Goal: Complete application form: Complete application form

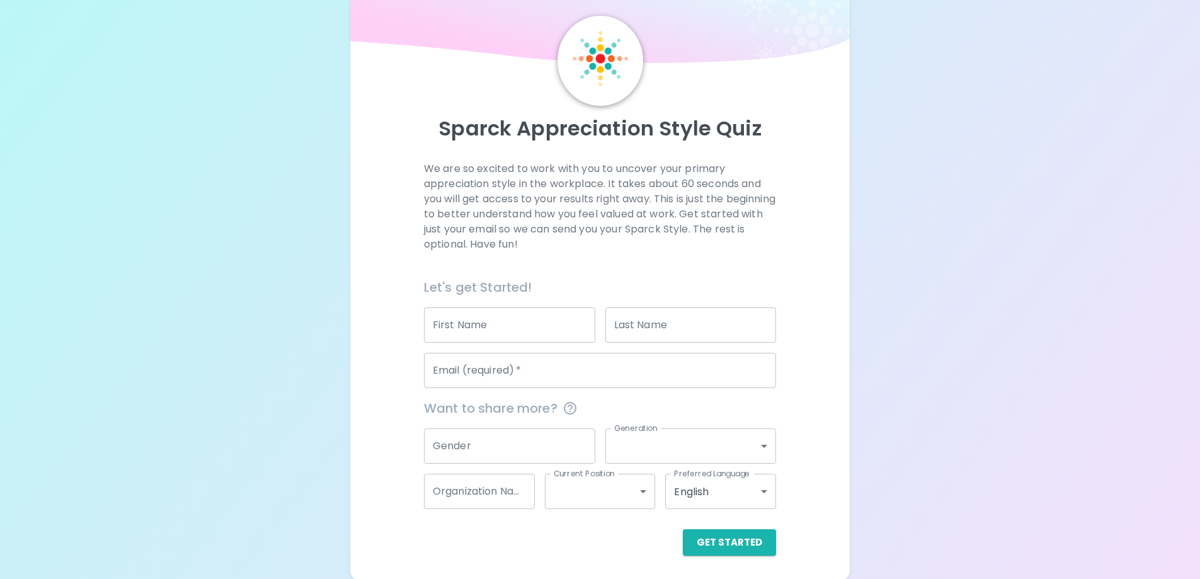
scroll to position [37, 0]
click at [531, 324] on input "First Name" at bounding box center [509, 323] width 171 height 35
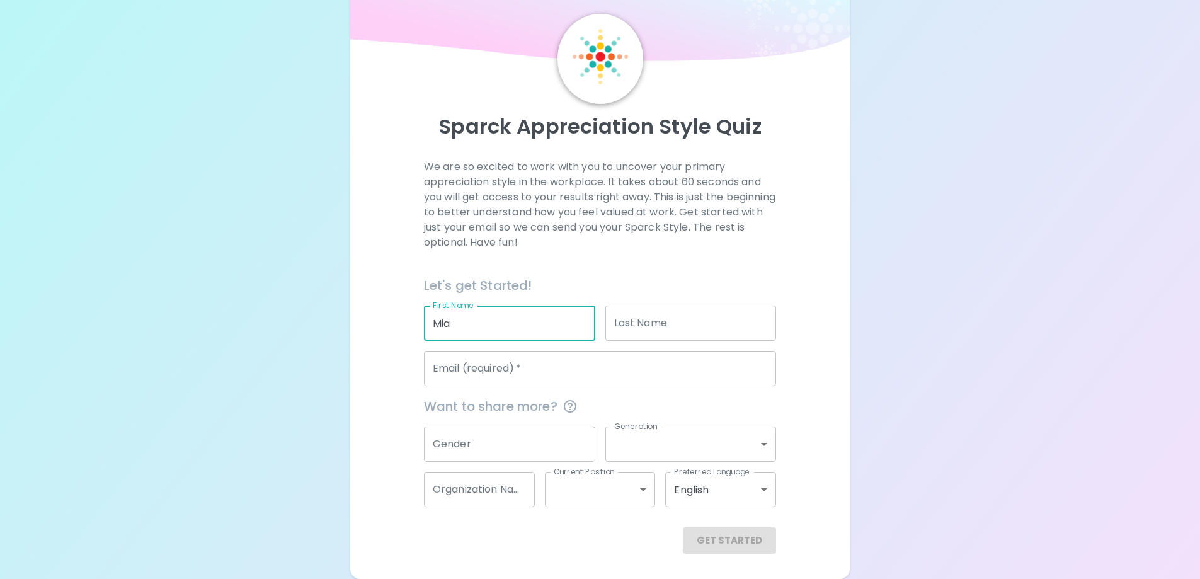
type input "Mia"
click at [644, 334] on input "Last Name" at bounding box center [690, 323] width 171 height 35
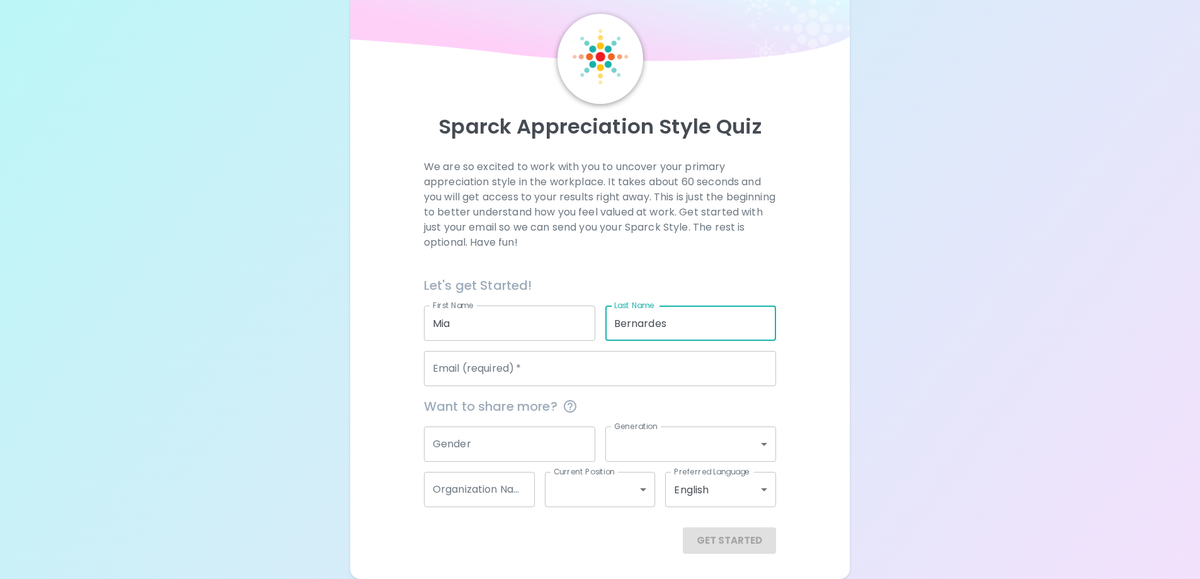
type input "Bernardes"
click at [641, 358] on input "Email (required)   *" at bounding box center [600, 368] width 352 height 35
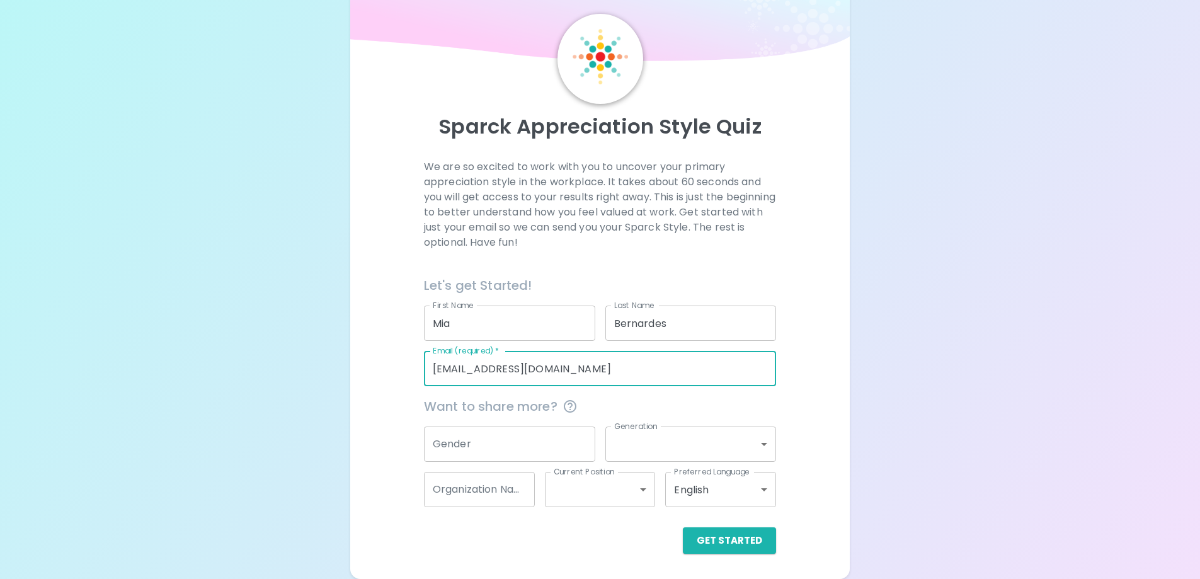
type input "[EMAIL_ADDRESS][DOMAIN_NAME]"
click at [567, 429] on input "Gender" at bounding box center [509, 443] width 171 height 35
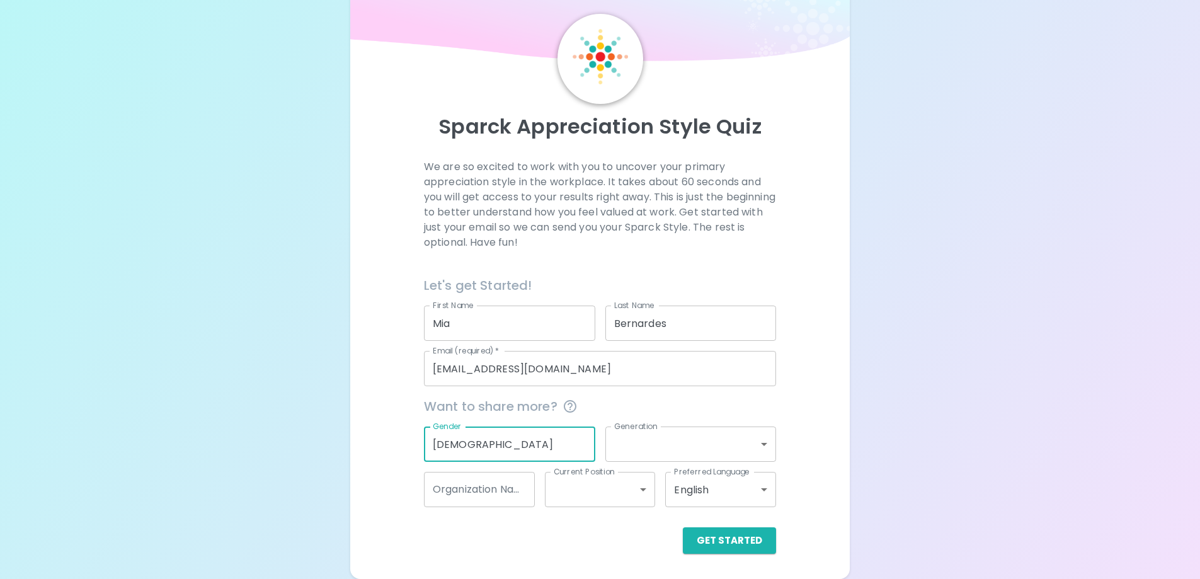
type input "[DEMOGRAPHIC_DATA]"
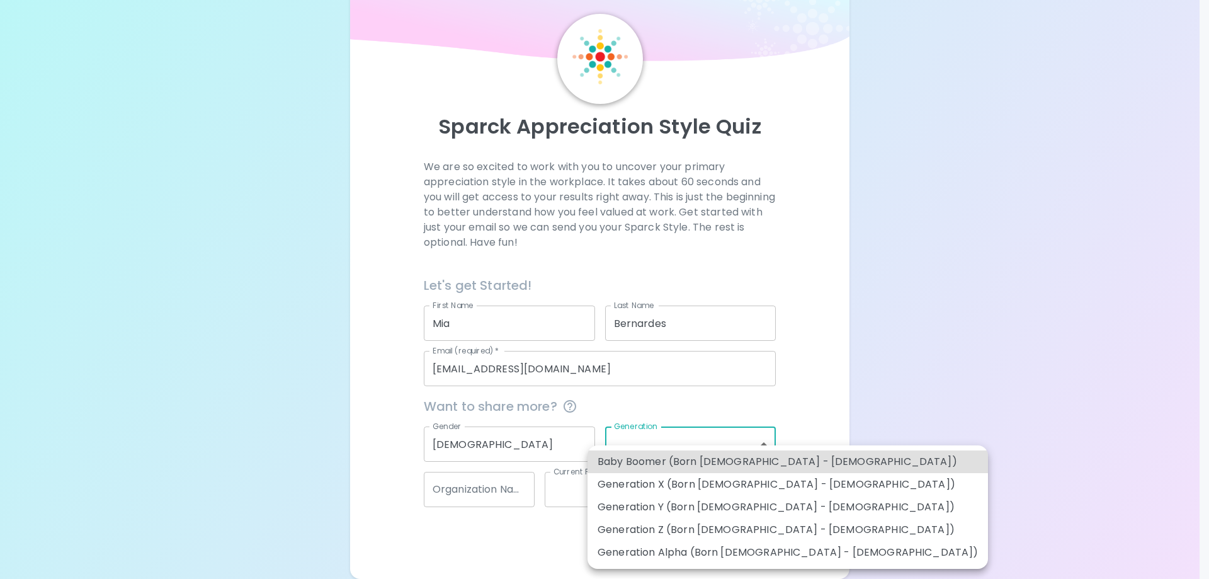
click at [634, 442] on body "Sparck Appreciation Style Quiz We are so excited to work with you to uncover yo…" at bounding box center [604, 270] width 1209 height 615
click at [714, 526] on li "Generation Z (Born [DEMOGRAPHIC_DATA] - [DEMOGRAPHIC_DATA])" at bounding box center [788, 529] width 401 height 23
type input "generation_z"
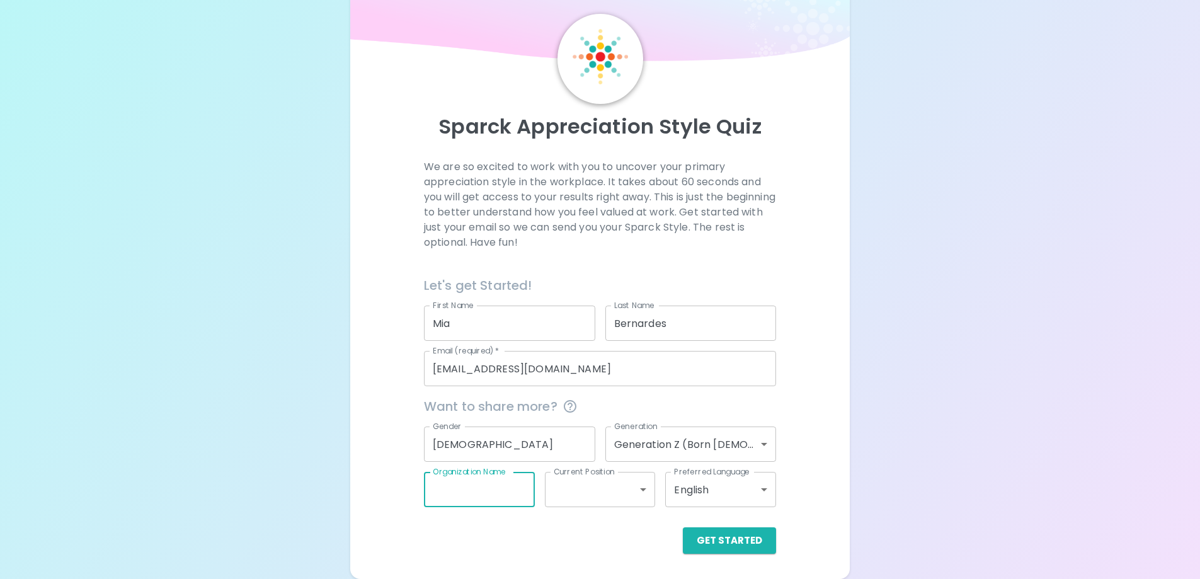
click at [515, 500] on input "Organization Name" at bounding box center [479, 489] width 111 height 35
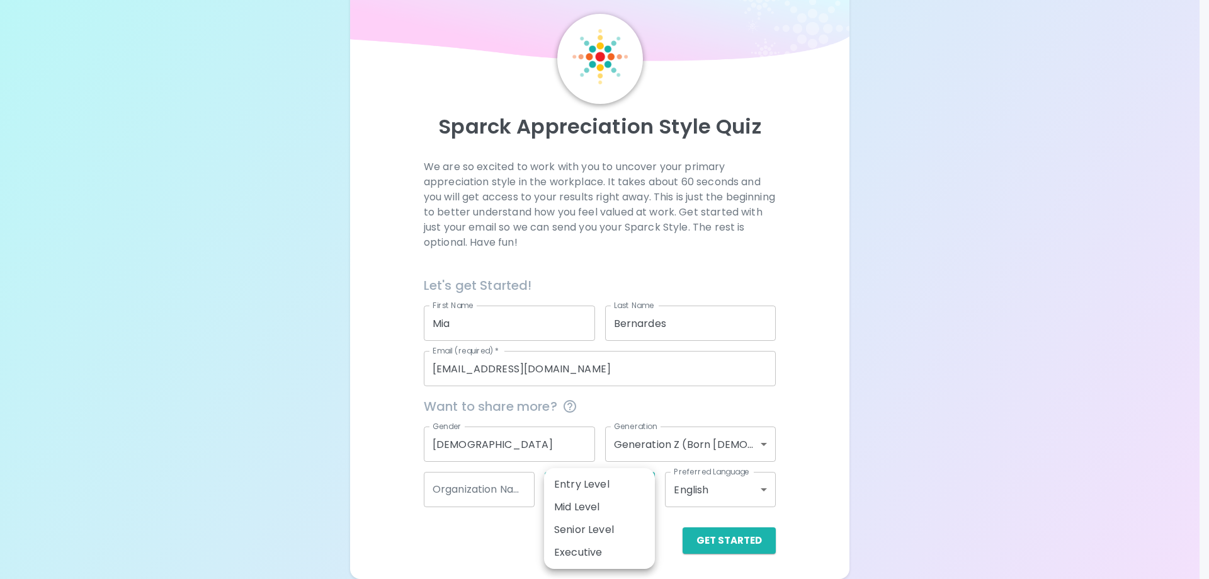
click at [580, 498] on body "Sparck Appreciation Style Quiz We are so excited to work with you to uncover yo…" at bounding box center [604, 270] width 1209 height 615
click at [694, 499] on div at bounding box center [604, 289] width 1209 height 579
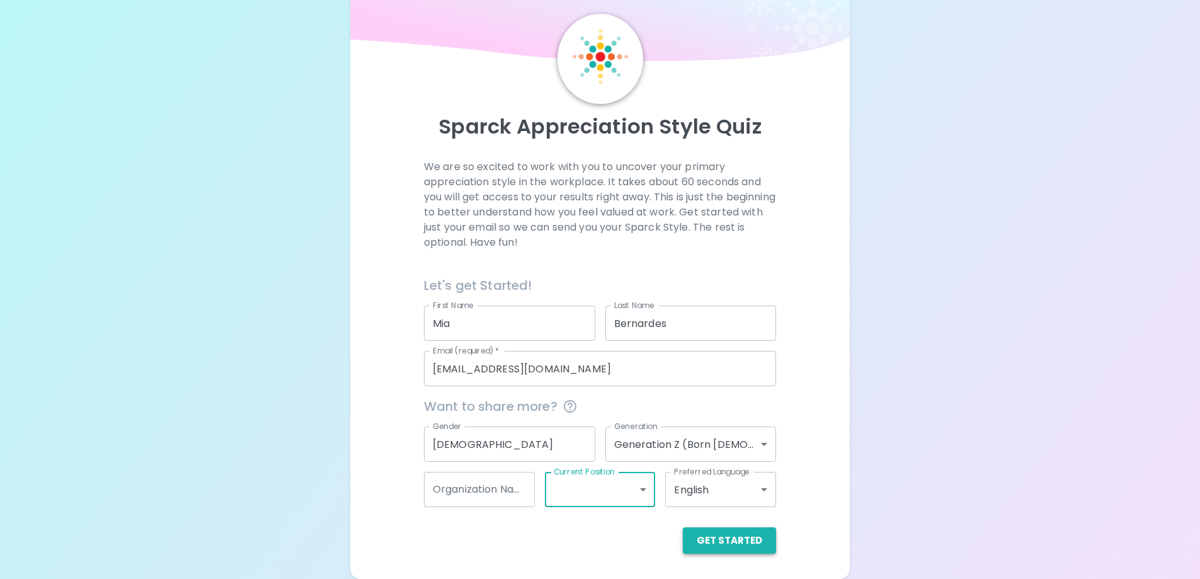
click at [742, 535] on button "Get Started" at bounding box center [729, 540] width 93 height 26
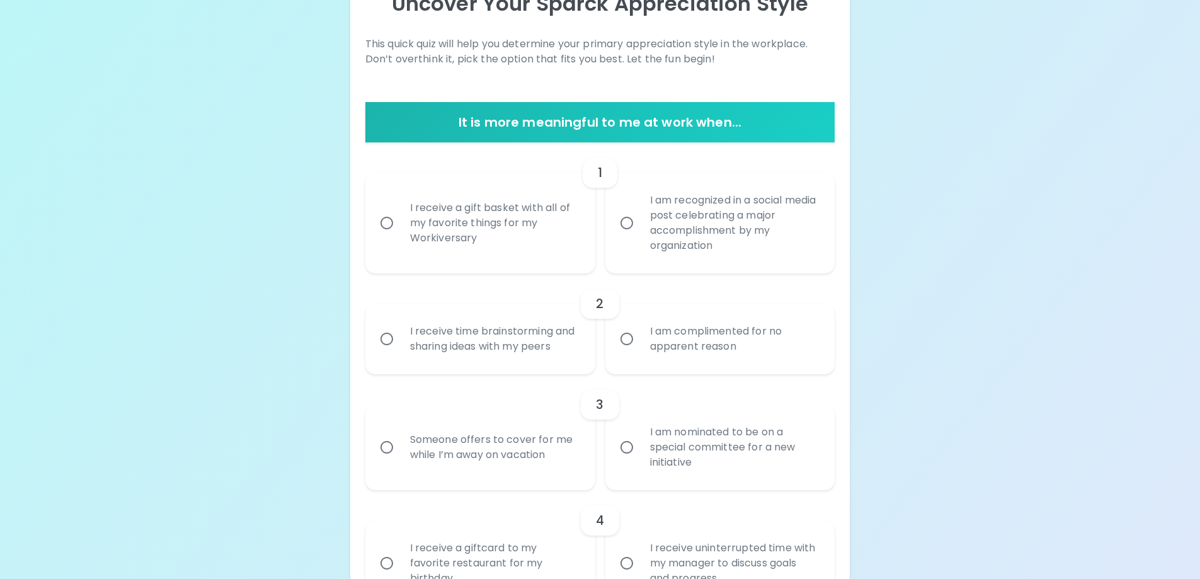
scroll to position [163, 0]
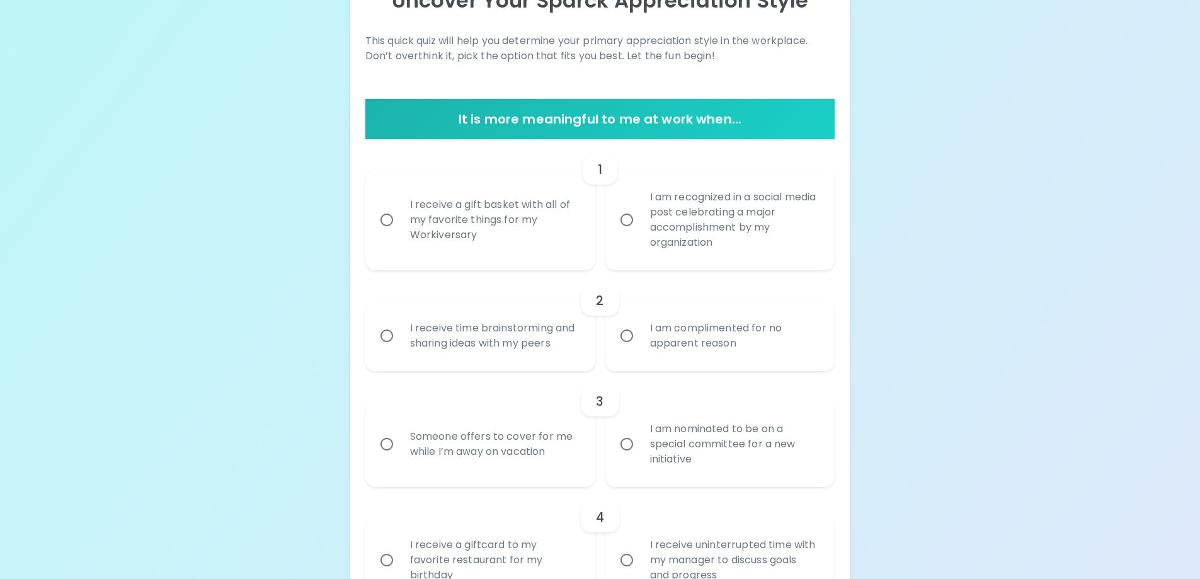
click at [494, 226] on div "I receive a gift basket with all of my favorite things for my Workiversary" at bounding box center [494, 220] width 188 height 76
click at [400, 226] on input "I receive a gift basket with all of my favorite things for my Workiversary" at bounding box center [387, 220] width 26 height 26
radio input "true"
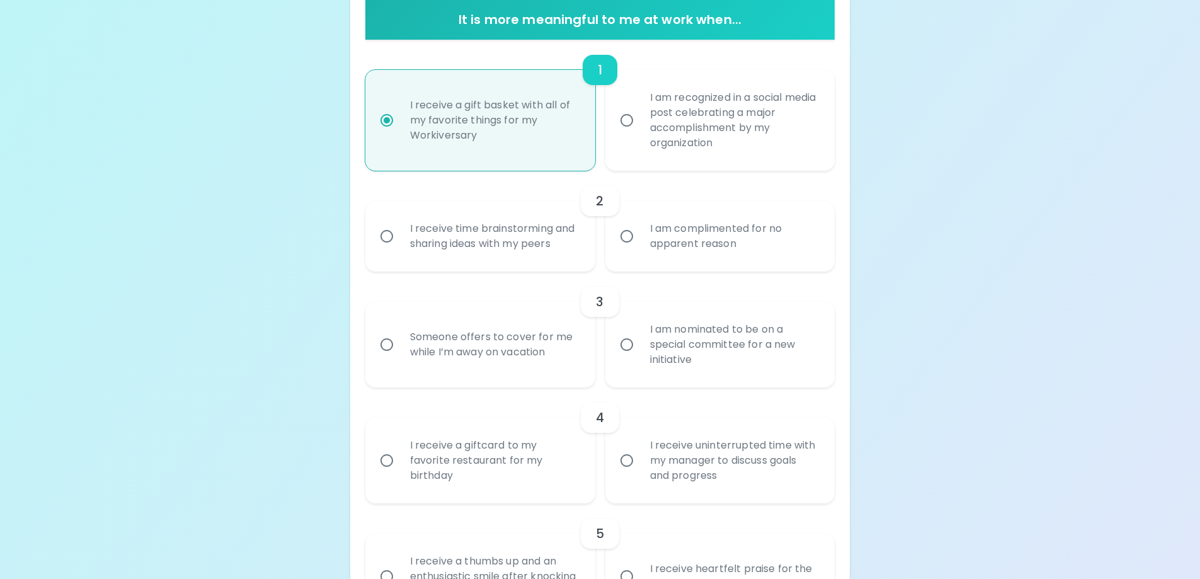
scroll to position [263, 0]
click at [761, 256] on div "I am complimented for no apparent reason" at bounding box center [734, 235] width 188 height 60
click at [640, 248] on input "I am complimented for no apparent reason" at bounding box center [627, 235] width 26 height 26
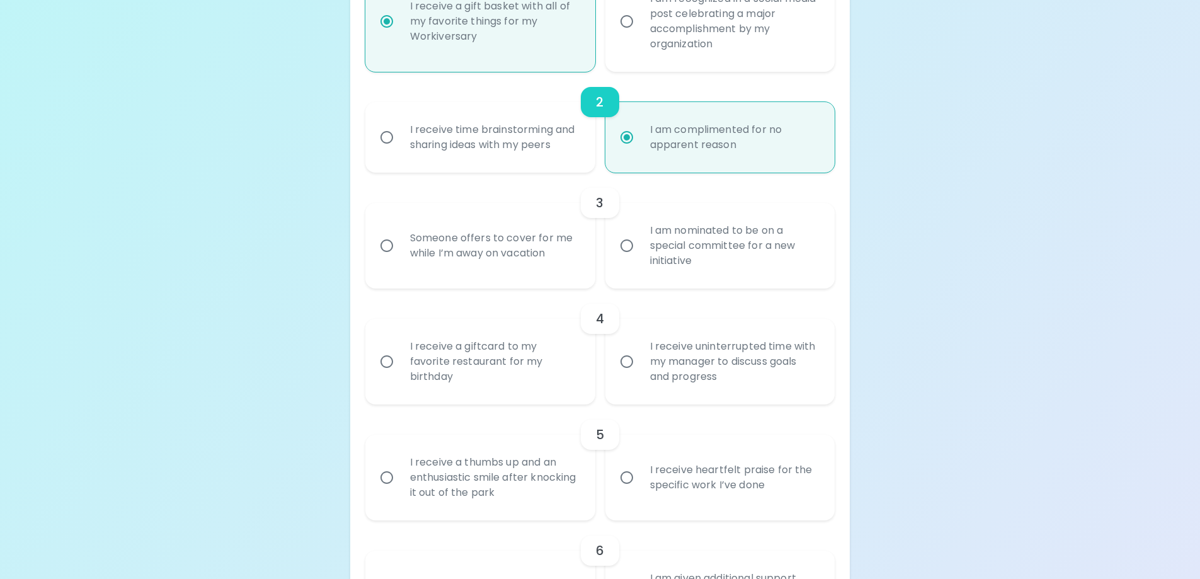
scroll to position [364, 0]
radio input "true"
click at [506, 256] on div "Someone offers to cover for me while I’m away on vacation" at bounding box center [494, 242] width 188 height 60
click at [400, 256] on input "Someone offers to cover for me while I’m away on vacation" at bounding box center [387, 242] width 26 height 26
radio input "false"
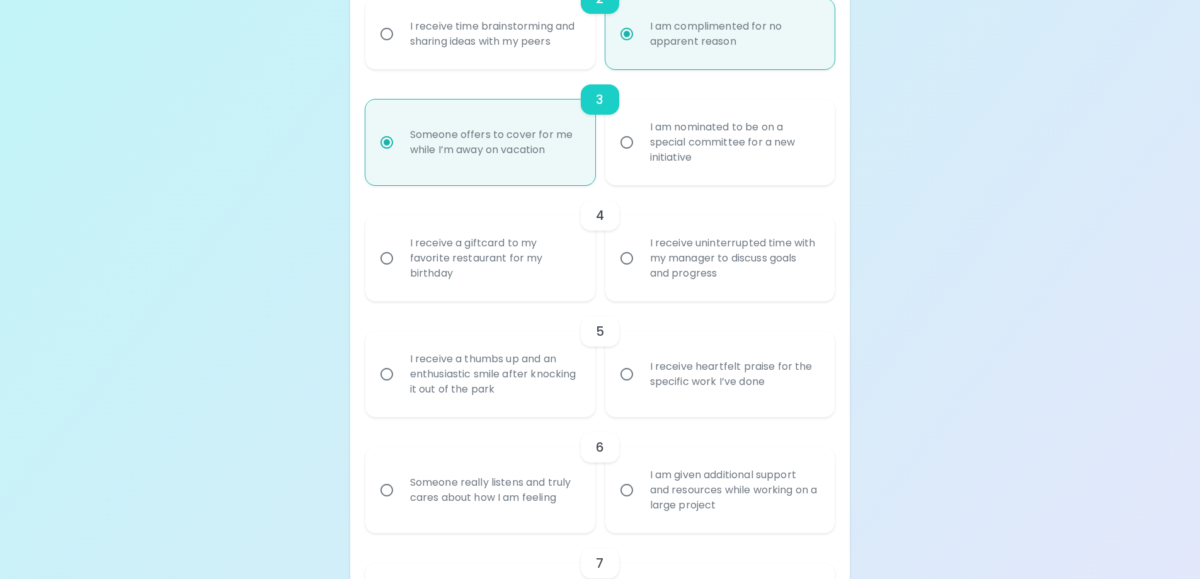
scroll to position [465, 0]
radio input "true"
click at [522, 265] on div "I receive a giftcard to my favorite restaurant for my birthday" at bounding box center [494, 258] width 188 height 76
click at [400, 265] on input "I receive a giftcard to my favorite restaurant for my birthday" at bounding box center [387, 257] width 26 height 26
radio input "false"
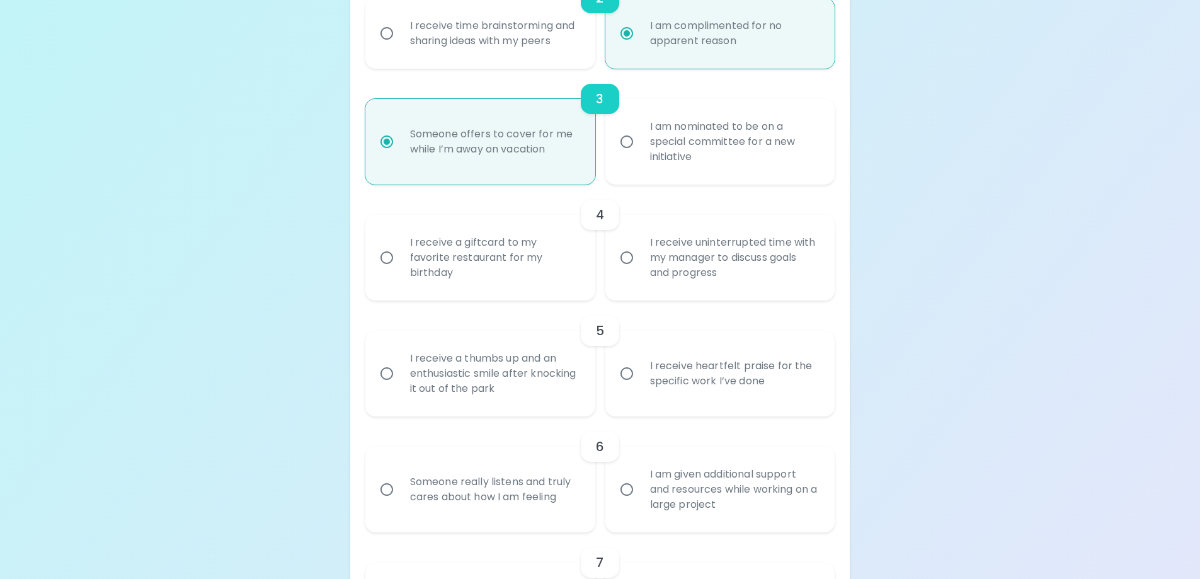
radio input "false"
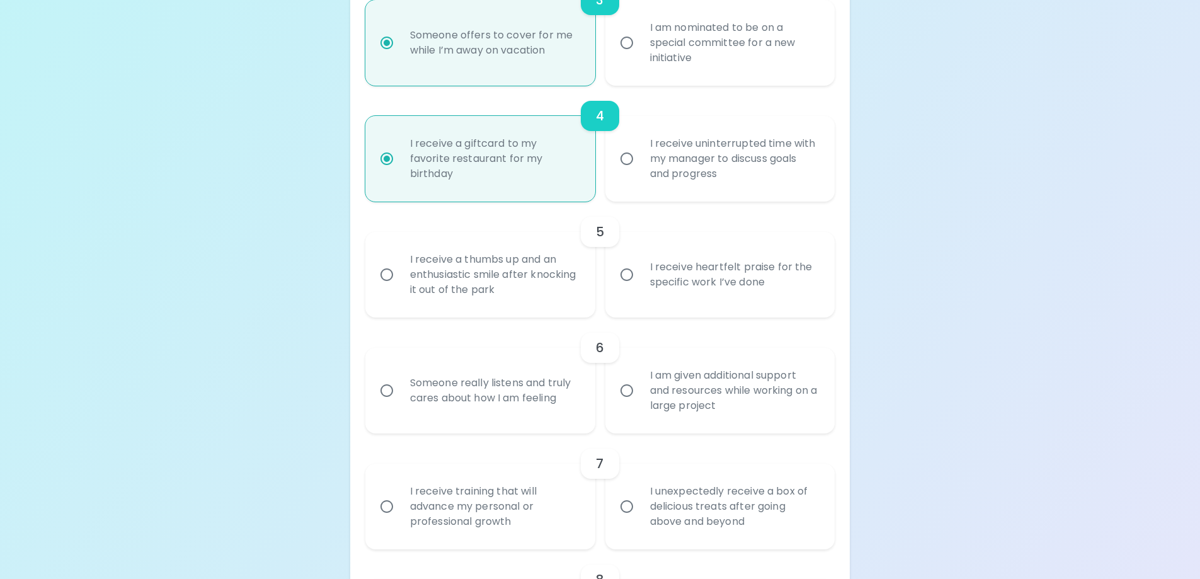
scroll to position [566, 0]
radio input "true"
click at [731, 288] on div "I receive heartfelt praise for the specific work I’ve done" at bounding box center [734, 273] width 188 height 60
click at [640, 286] on input "I receive heartfelt praise for the specific work I’ve done" at bounding box center [627, 273] width 26 height 26
radio input "false"
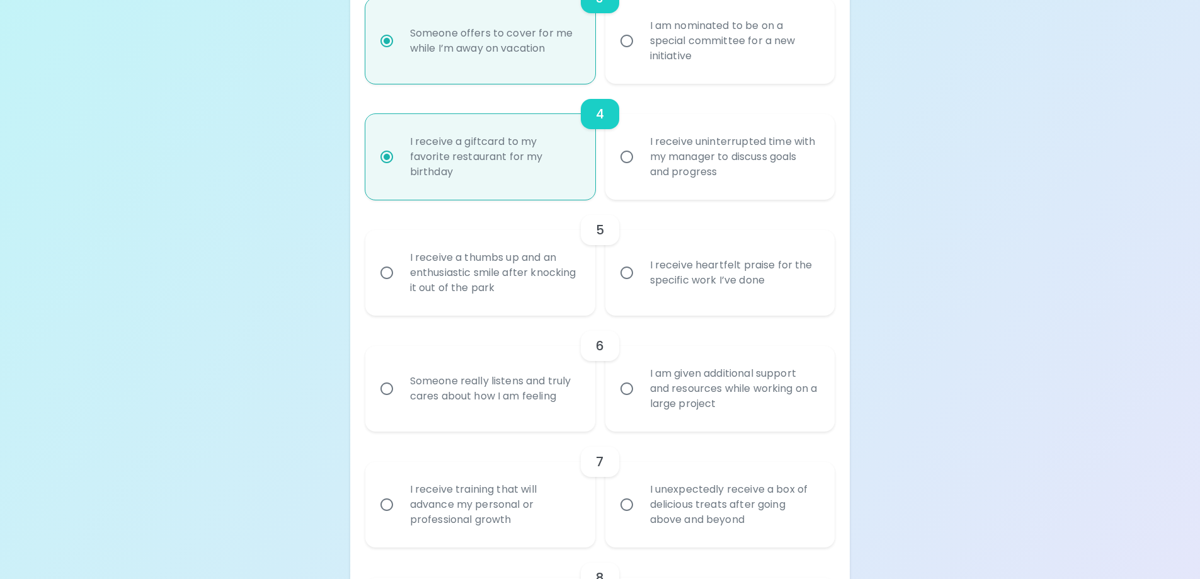
radio input "false"
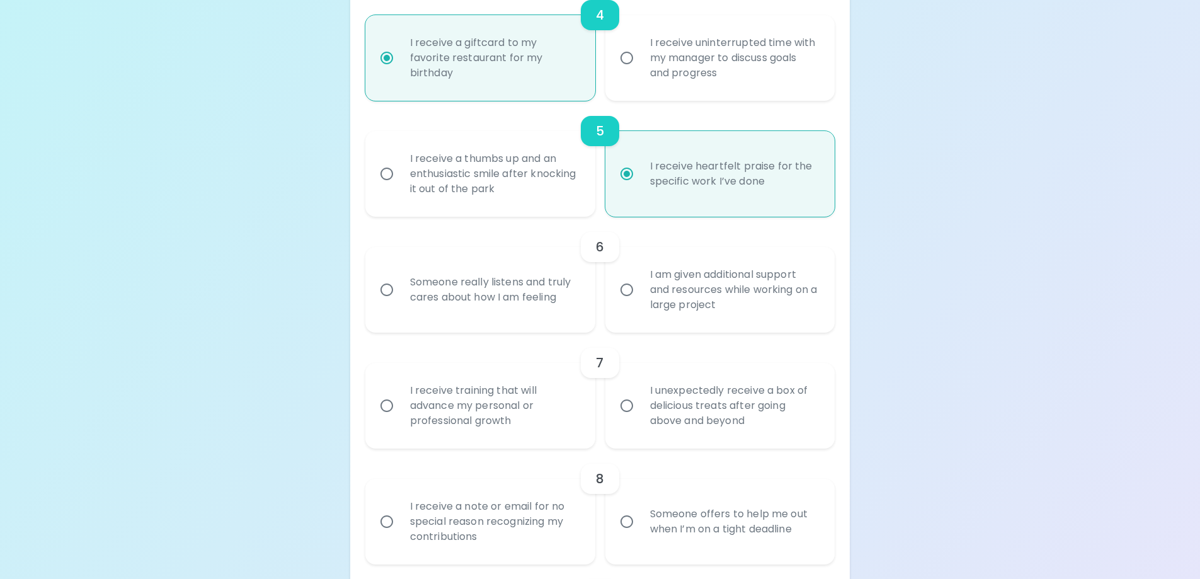
scroll to position [666, 0]
radio input "true"
click at [534, 301] on div "Someone really listens and truly cares about how I am feeling" at bounding box center [494, 288] width 188 height 60
click at [400, 301] on input "Someone really listens and truly cares about how I am feeling" at bounding box center [387, 288] width 26 height 26
radio input "false"
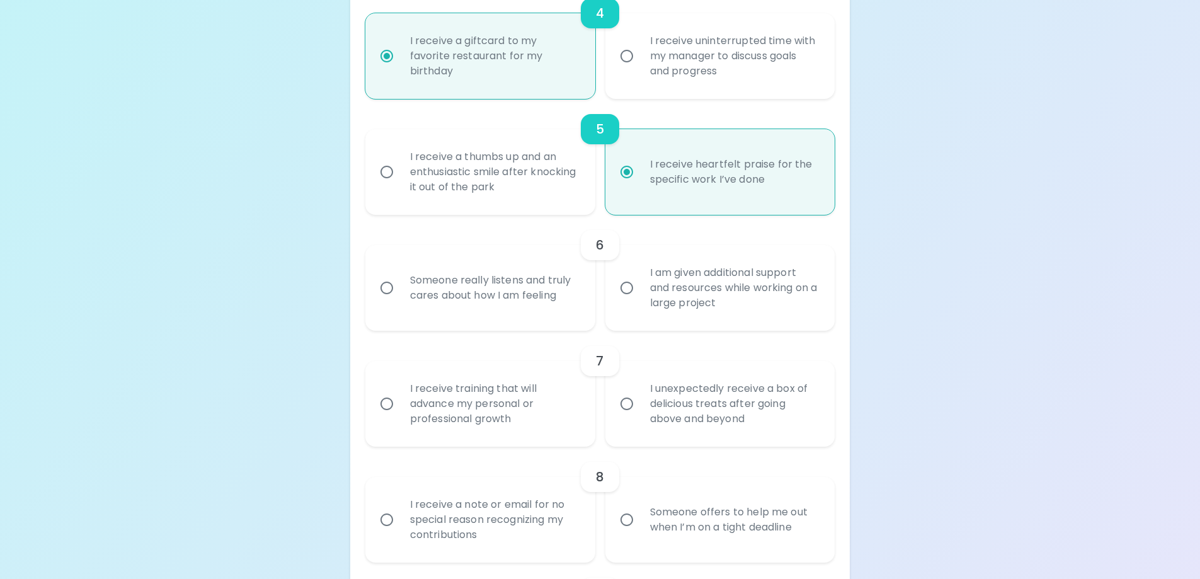
radio input "false"
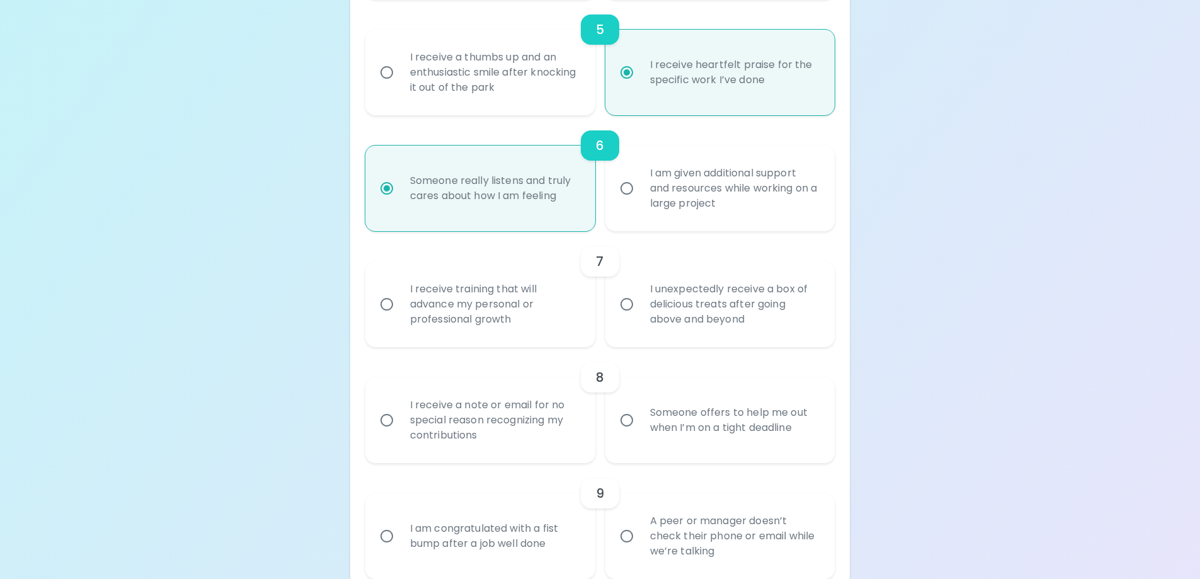
scroll to position [767, 0]
radio input "true"
click at [699, 212] on div "I am given additional support and resources while working on a large project" at bounding box center [734, 187] width 188 height 76
click at [640, 200] on input "I am given additional support and resources while working on a large project" at bounding box center [627, 187] width 26 height 26
radio input "false"
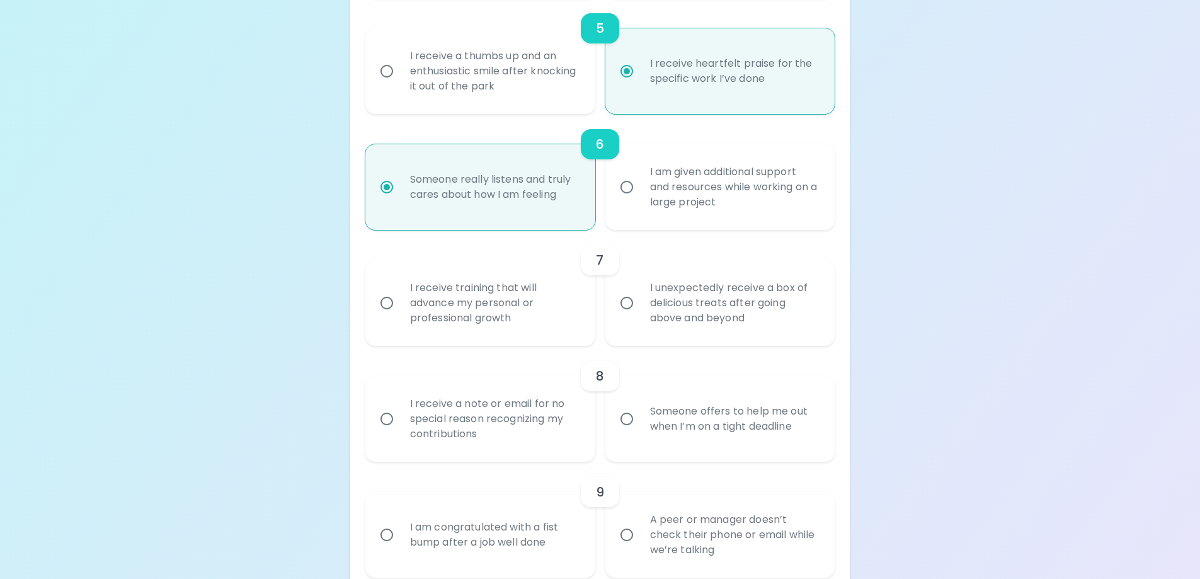
radio input "false"
radio input "true"
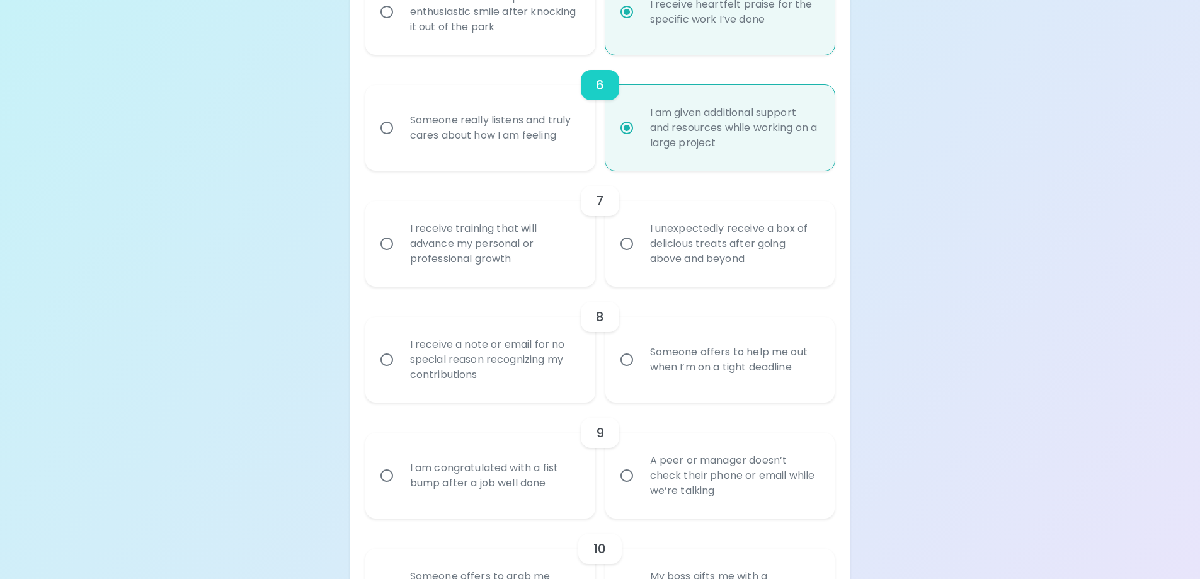
scroll to position [830, 0]
radio input "true"
click at [514, 266] on div "I receive training that will advance my personal or professional growth" at bounding box center [494, 240] width 188 height 76
click at [400, 253] on input "I receive training that will advance my personal or professional growth" at bounding box center [387, 240] width 26 height 26
radio input "false"
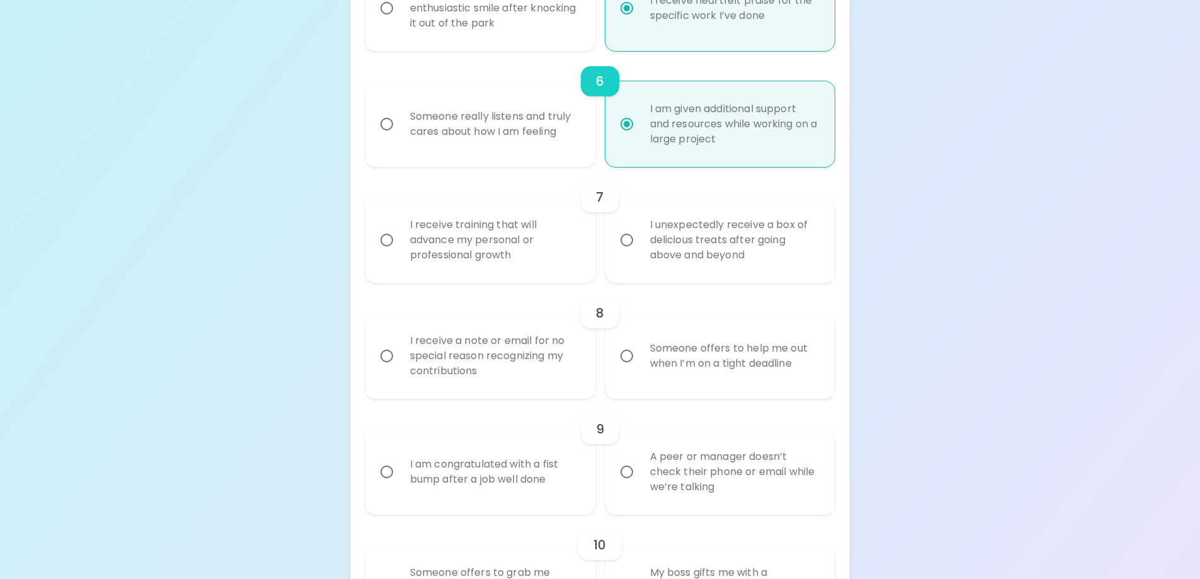
radio input "false"
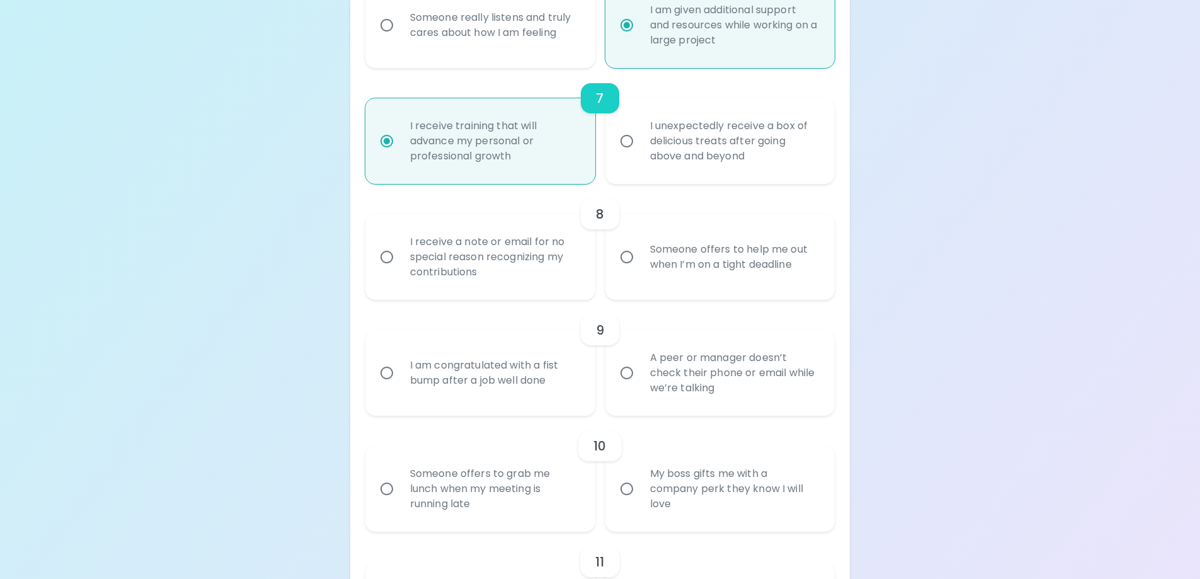
scroll to position [931, 0]
radio input "true"
click at [682, 269] on div "Someone offers to help me out when I’m on a tight deadline" at bounding box center [734, 255] width 188 height 60
click at [640, 268] on input "Someone offers to help me out when I’m on a tight deadline" at bounding box center [627, 255] width 26 height 26
radio input "false"
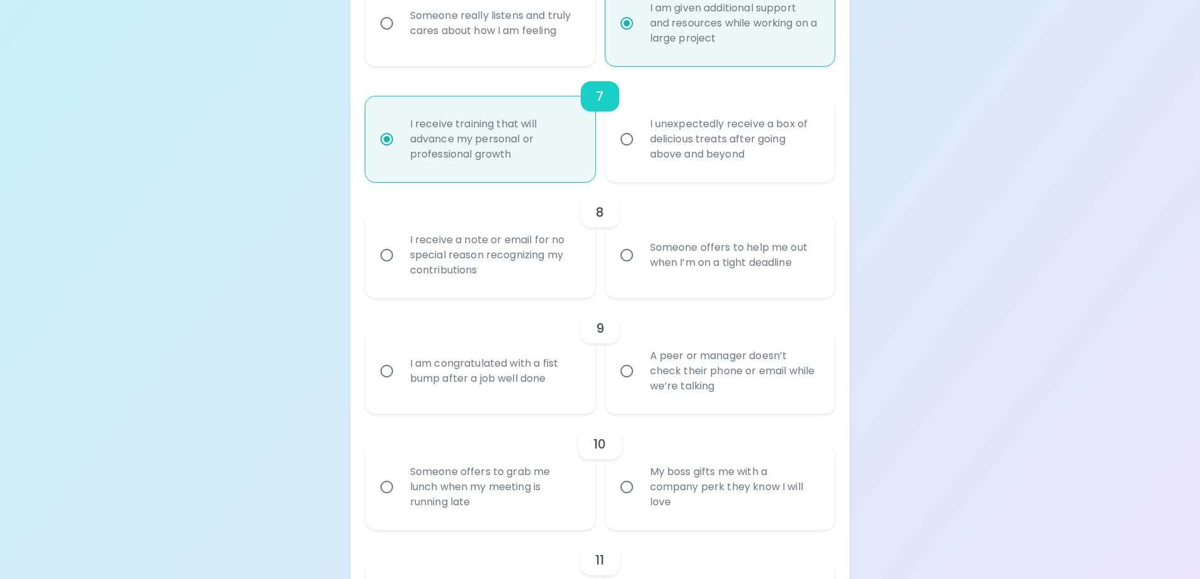
radio input "false"
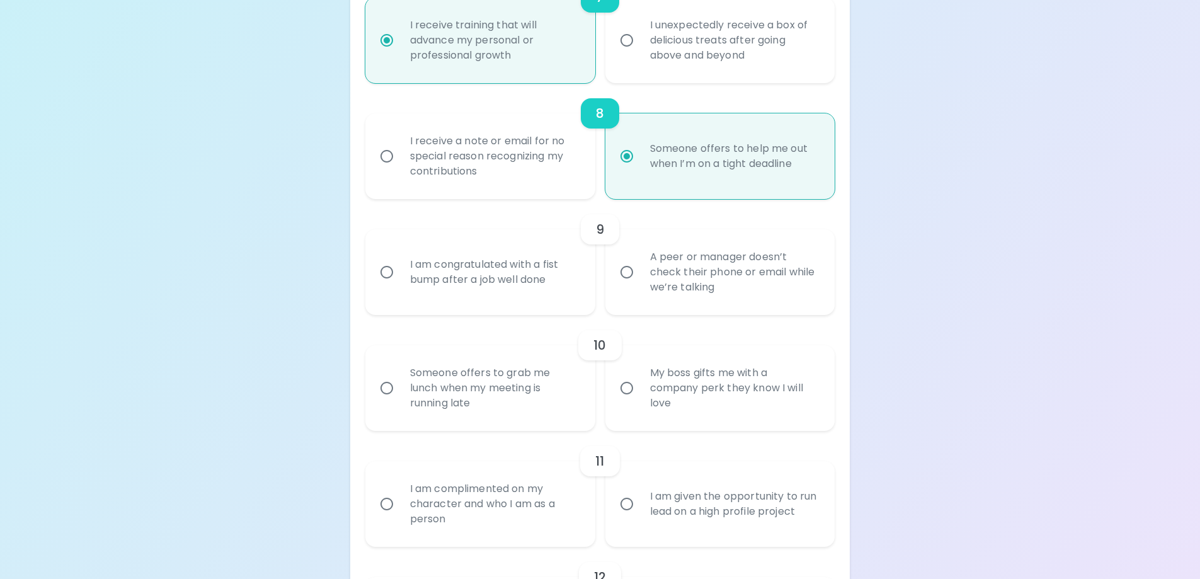
scroll to position [1032, 0]
radio input "true"
click at [701, 287] on div "A peer or manager doesn’t check their phone or email while we’re talking" at bounding box center [734, 270] width 188 height 76
click at [640, 283] on input "A peer or manager doesn’t check their phone or email while we’re talking" at bounding box center [627, 270] width 26 height 26
radio input "false"
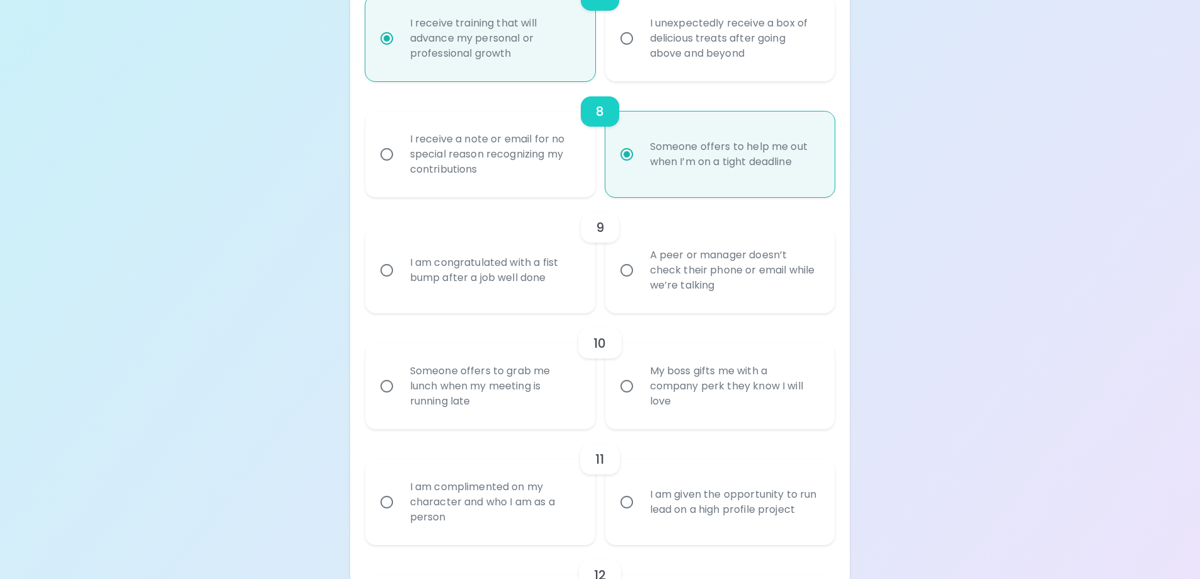
radio input "false"
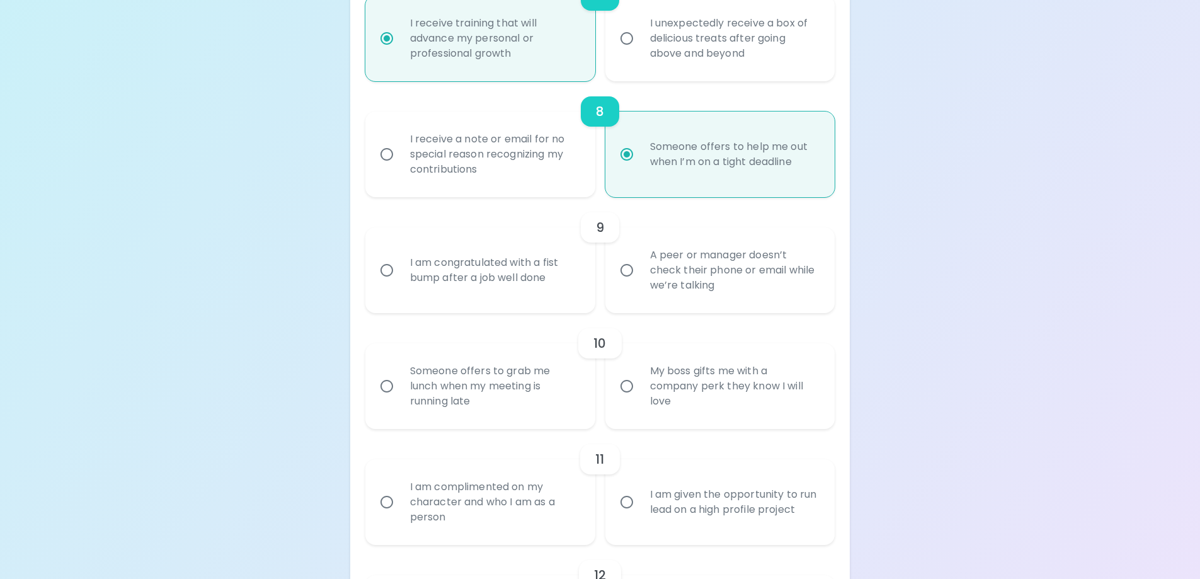
radio input "false"
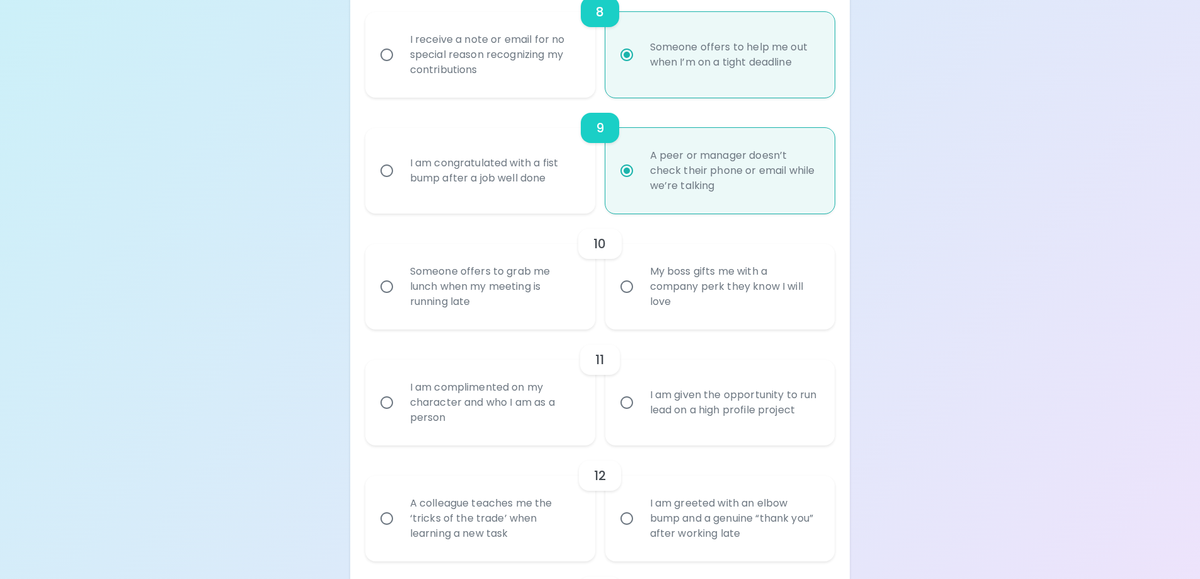
scroll to position [1133, 0]
radio input "true"
click at [729, 292] on div "My boss gifts me with a company perk they know I will love" at bounding box center [734, 286] width 188 height 76
click at [640, 292] on input "My boss gifts me with a company perk they know I will love" at bounding box center [627, 285] width 26 height 26
radio input "false"
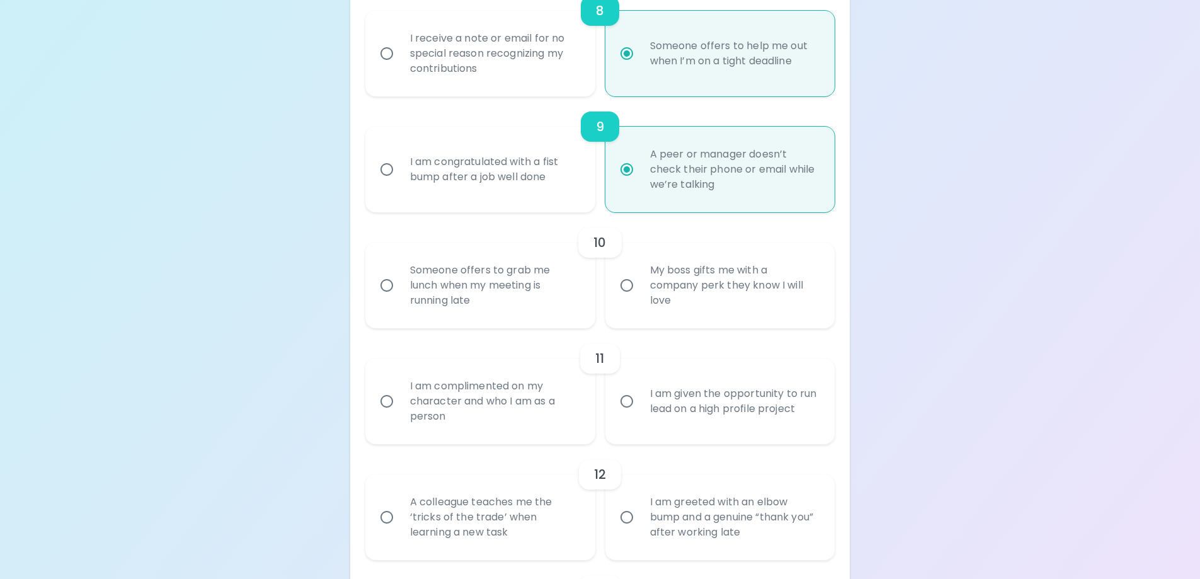
radio input "false"
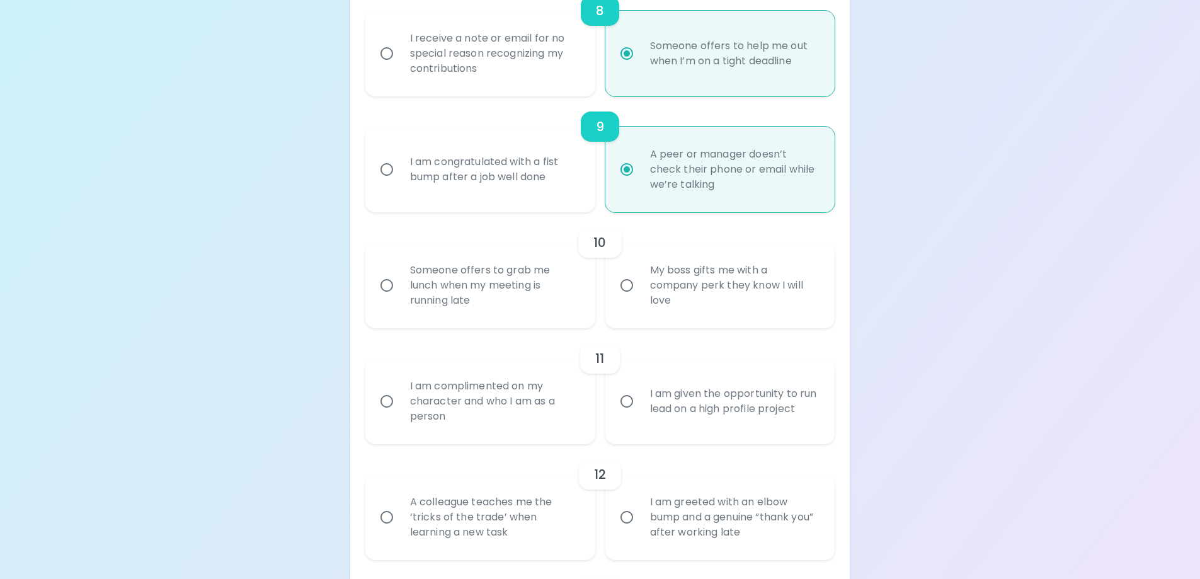
radio input "false"
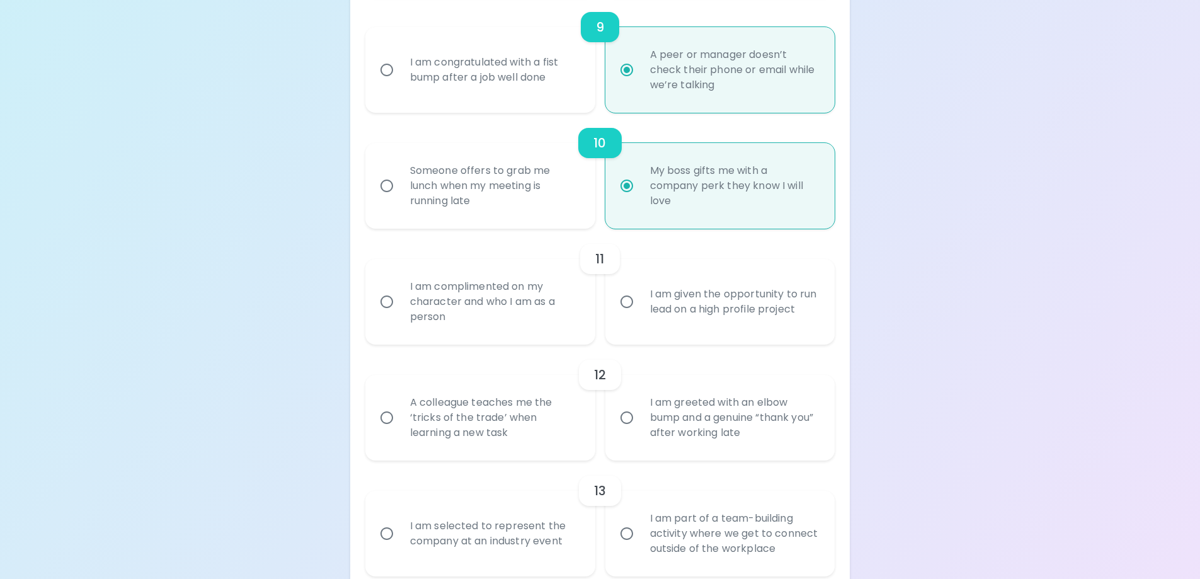
scroll to position [1233, 0]
radio input "true"
click at [515, 320] on div "I am complimented on my character and who I am as a person" at bounding box center [494, 301] width 188 height 76
click at [400, 314] on input "I am complimented on my character and who I am as a person" at bounding box center [387, 300] width 26 height 26
radio input "false"
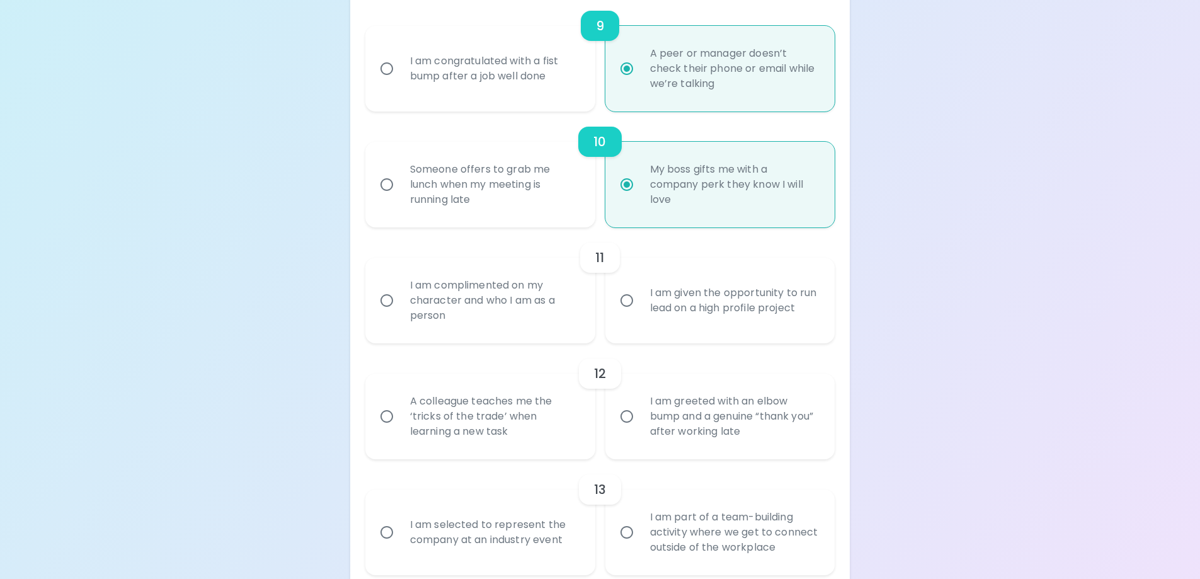
radio input "false"
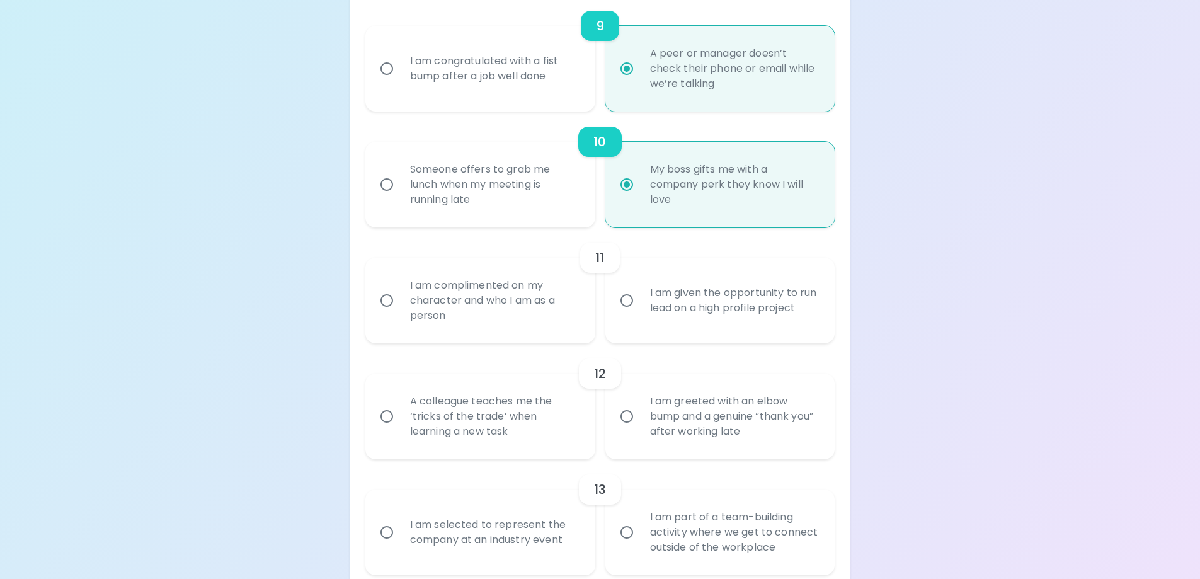
radio input "false"
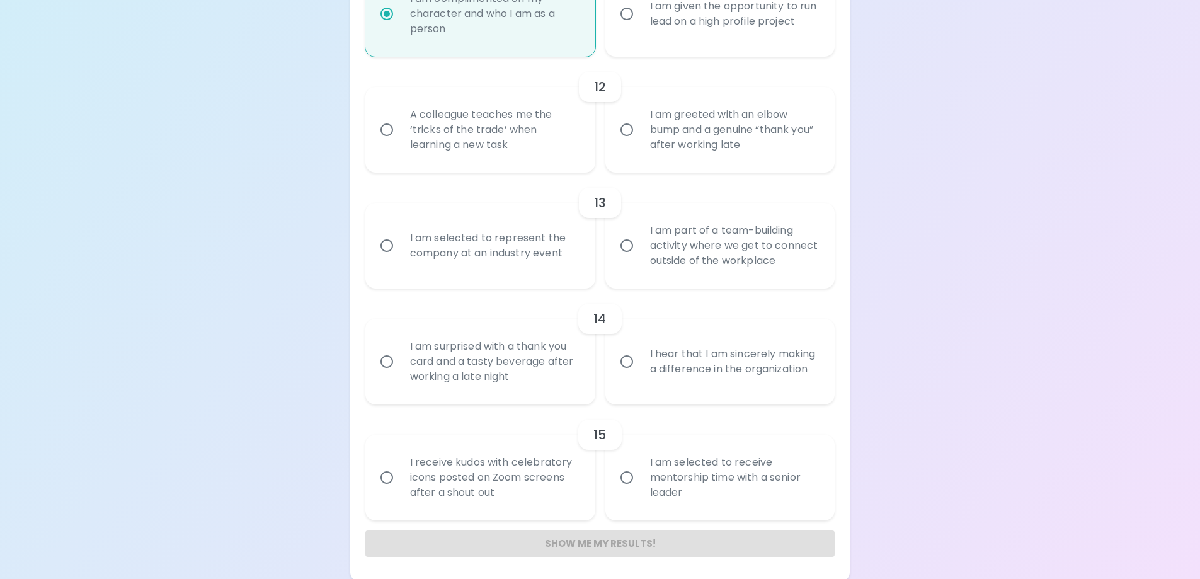
scroll to position [1523, 0]
radio input "true"
click at [525, 140] on div "A colleague teaches me the ‘tricks of the trade’ when learning a new task" at bounding box center [494, 127] width 188 height 76
click at [400, 140] on input "A colleague teaches me the ‘tricks of the trade’ when learning a new task" at bounding box center [387, 126] width 26 height 26
radio input "false"
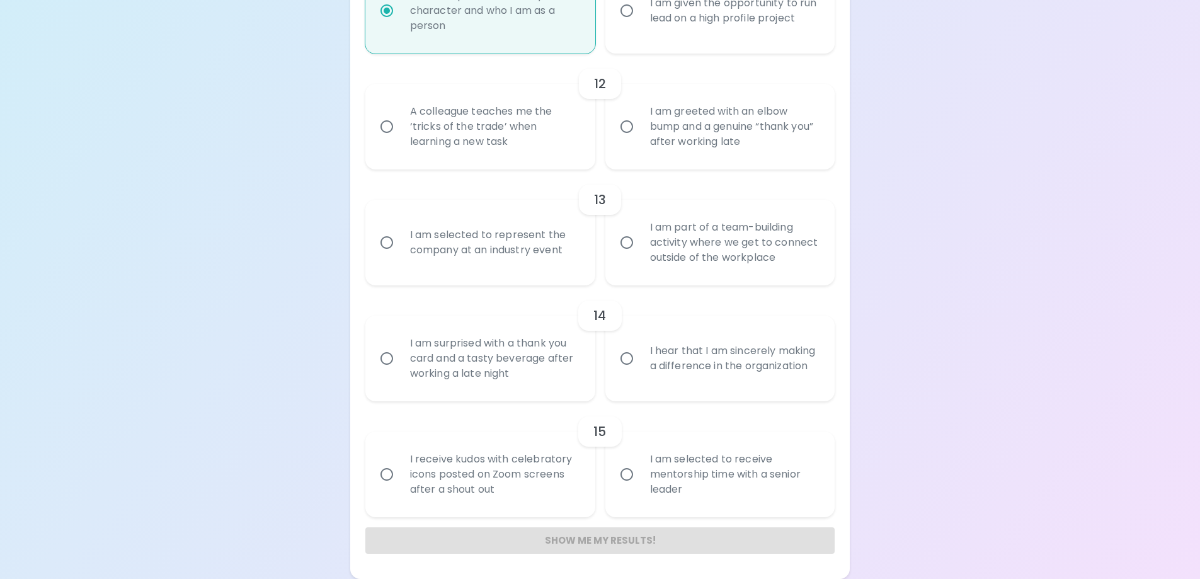
radio input "false"
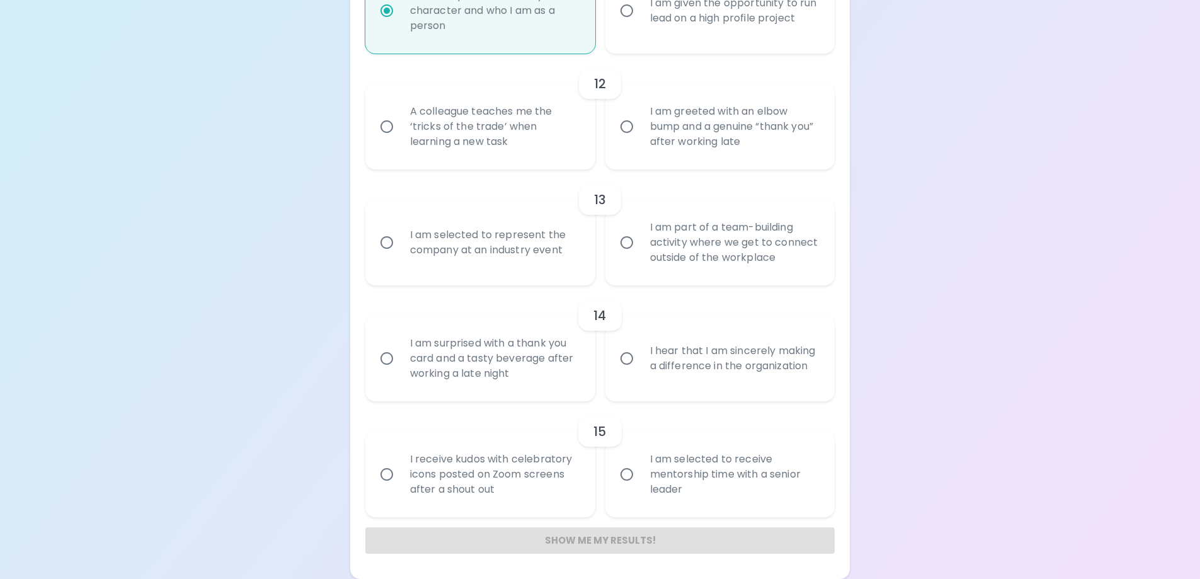
radio input "false"
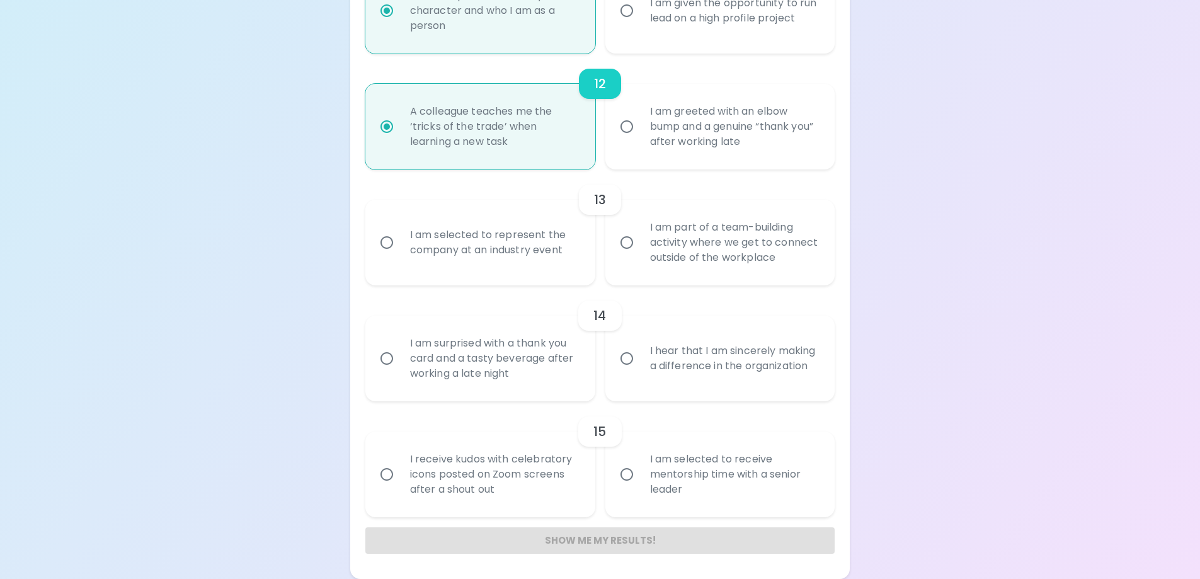
radio input "true"
click at [511, 230] on div "I am selected to represent the company at an industry event" at bounding box center [494, 242] width 188 height 60
click at [400, 230] on input "I am selected to represent the company at an industry event" at bounding box center [387, 242] width 26 height 26
radio input "false"
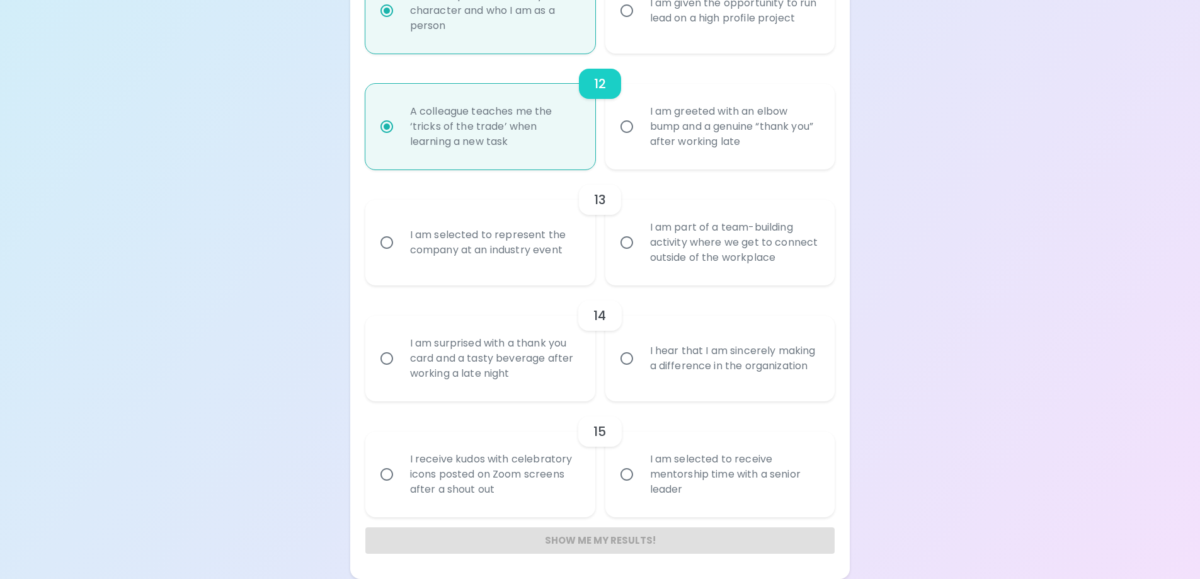
radio input "false"
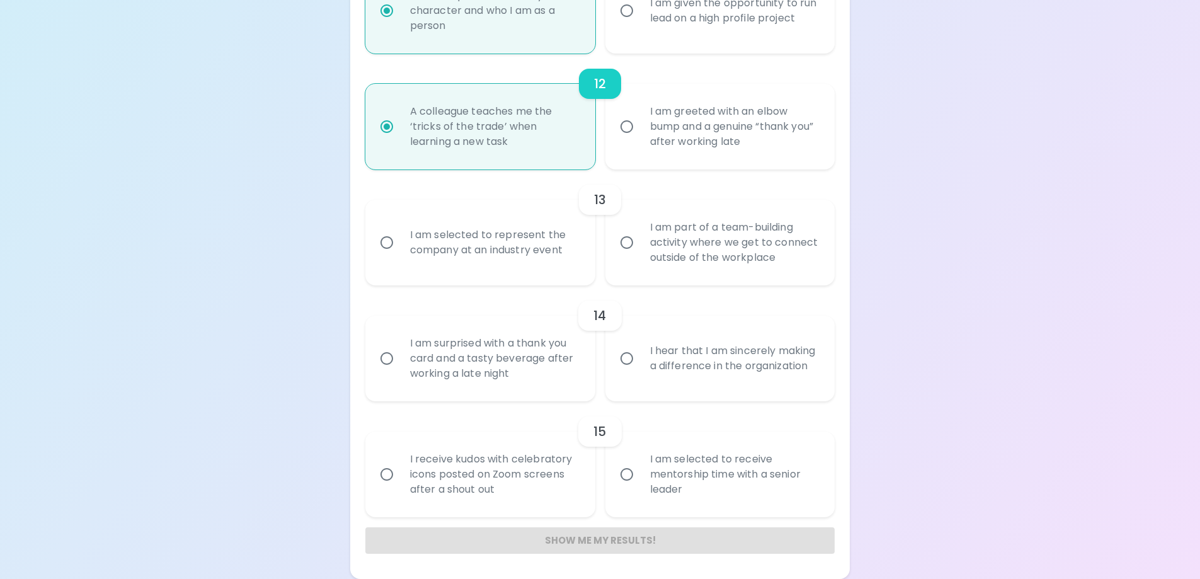
radio input "false"
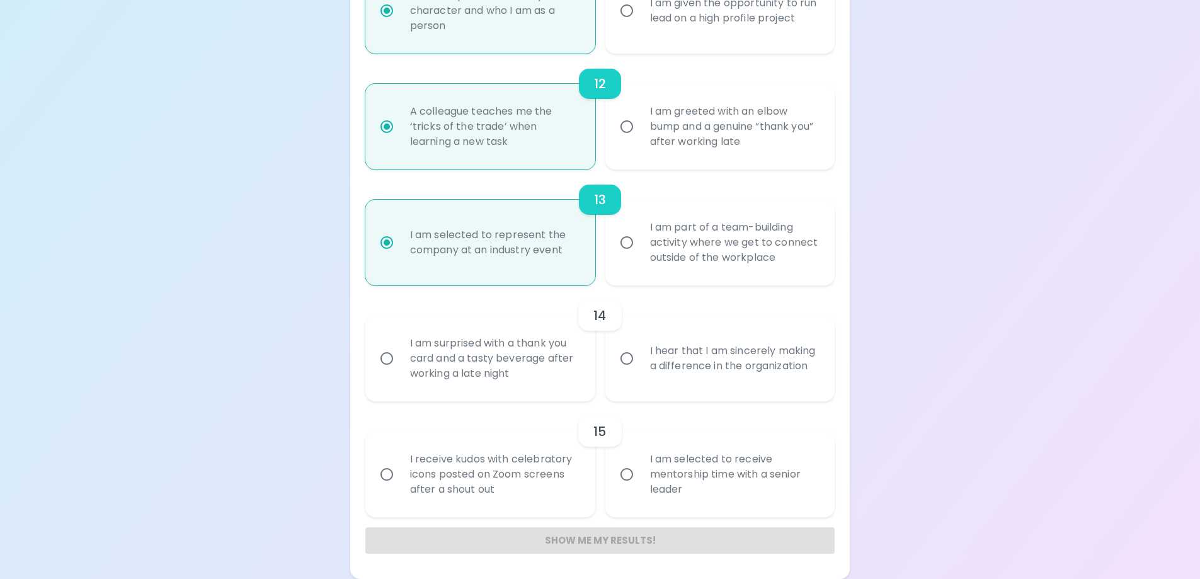
radio input "true"
click at [547, 341] on div "I am surprised with a thank you card and a tasty beverage after working a late …" at bounding box center [494, 359] width 188 height 76
click at [400, 345] on input "I am surprised with a thank you card and a tasty beverage after working a late …" at bounding box center [387, 358] width 26 height 26
radio input "false"
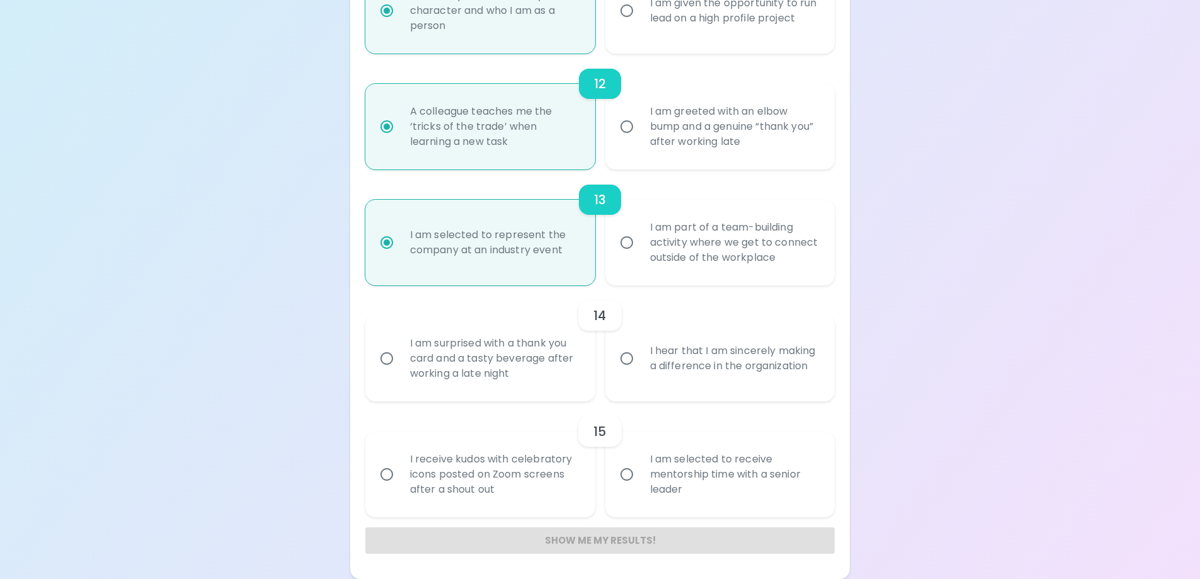
radio input "false"
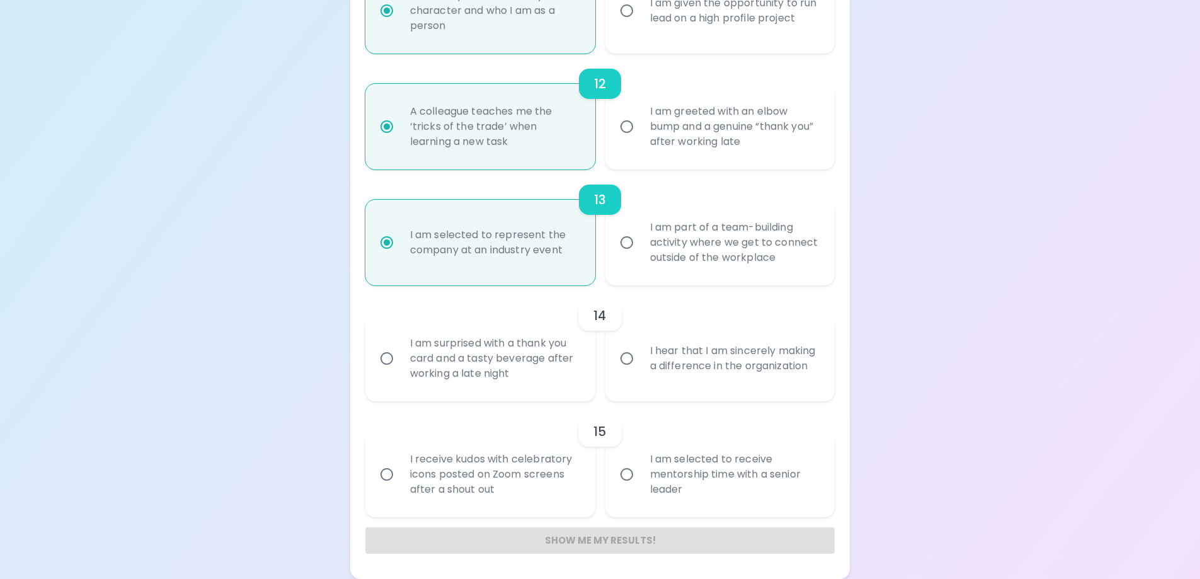
radio input "false"
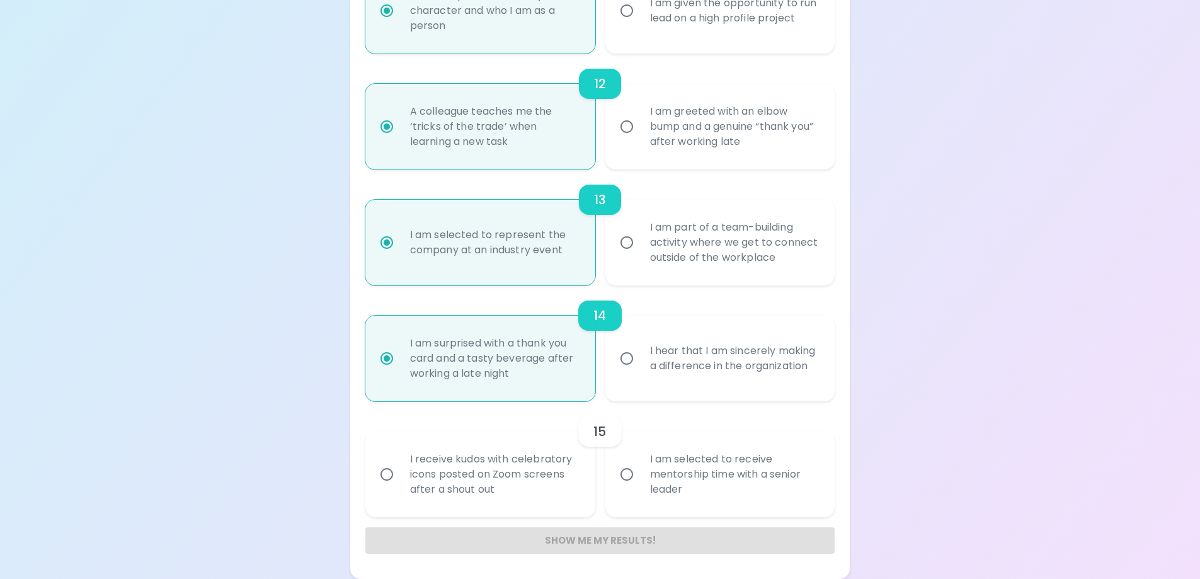
radio input "true"
click at [675, 482] on div "I am selected to receive mentorship time with a senior leader" at bounding box center [734, 475] width 188 height 76
click at [640, 482] on input "I am selected to receive mentorship time with a senior leader" at bounding box center [627, 474] width 26 height 26
radio input "false"
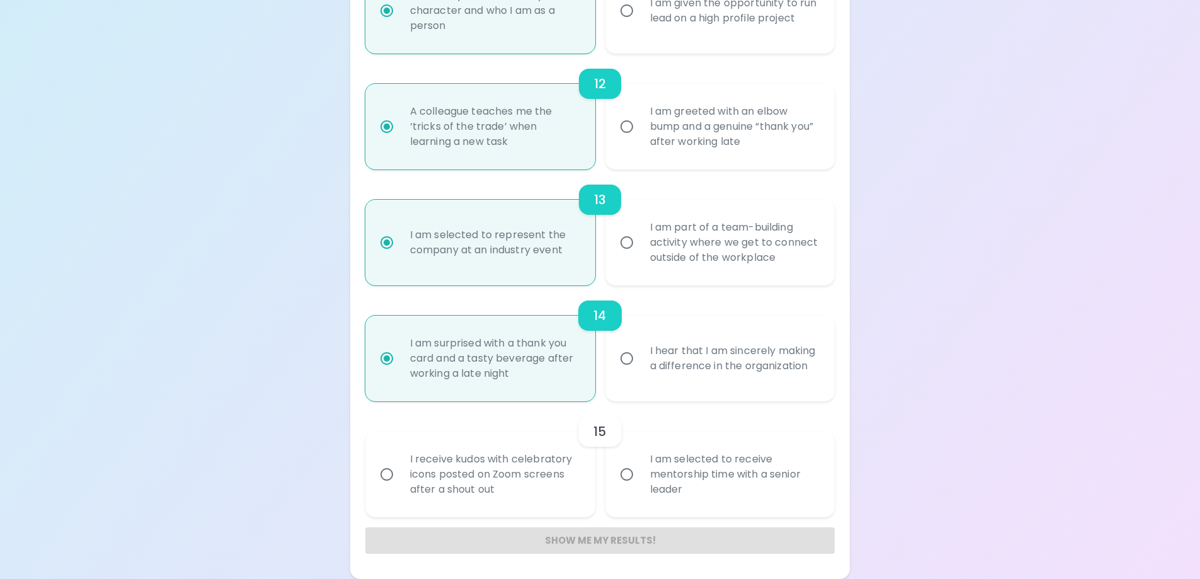
radio input "false"
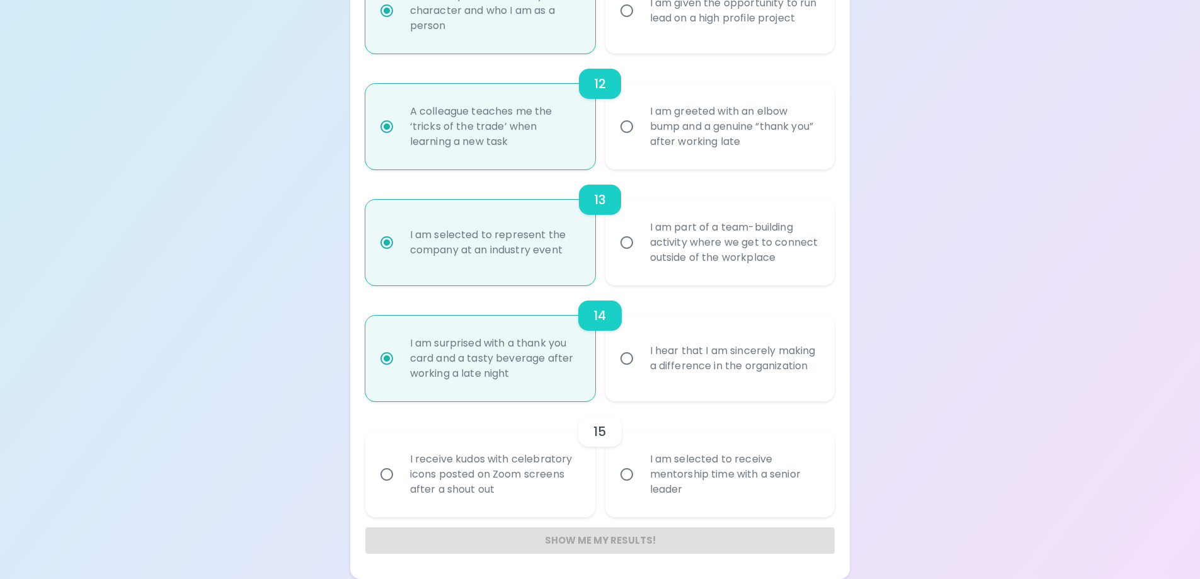
radio input "false"
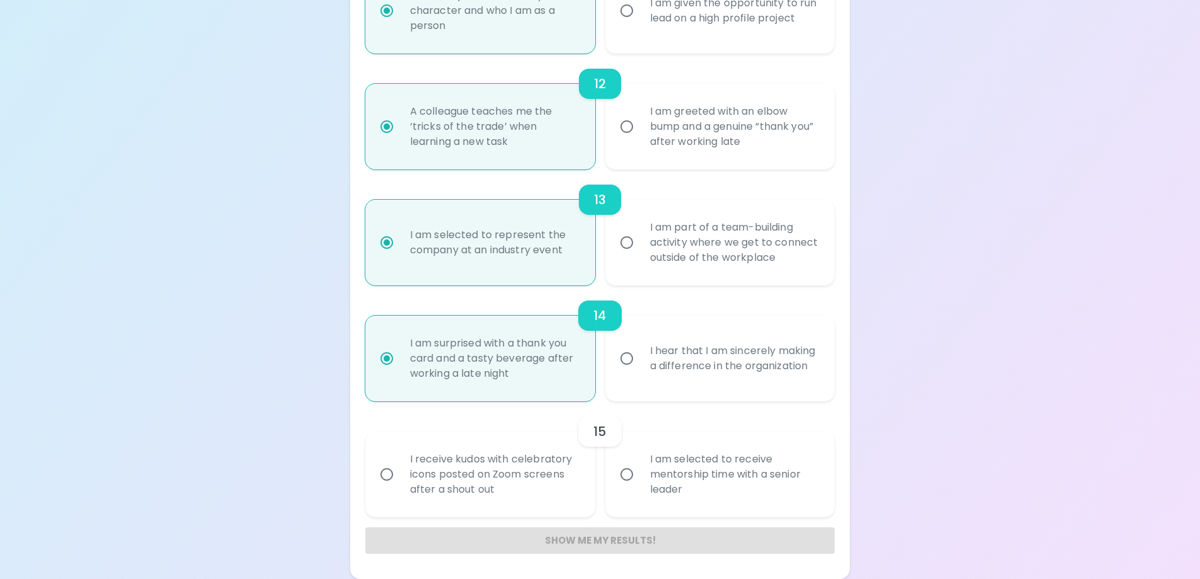
radio input "false"
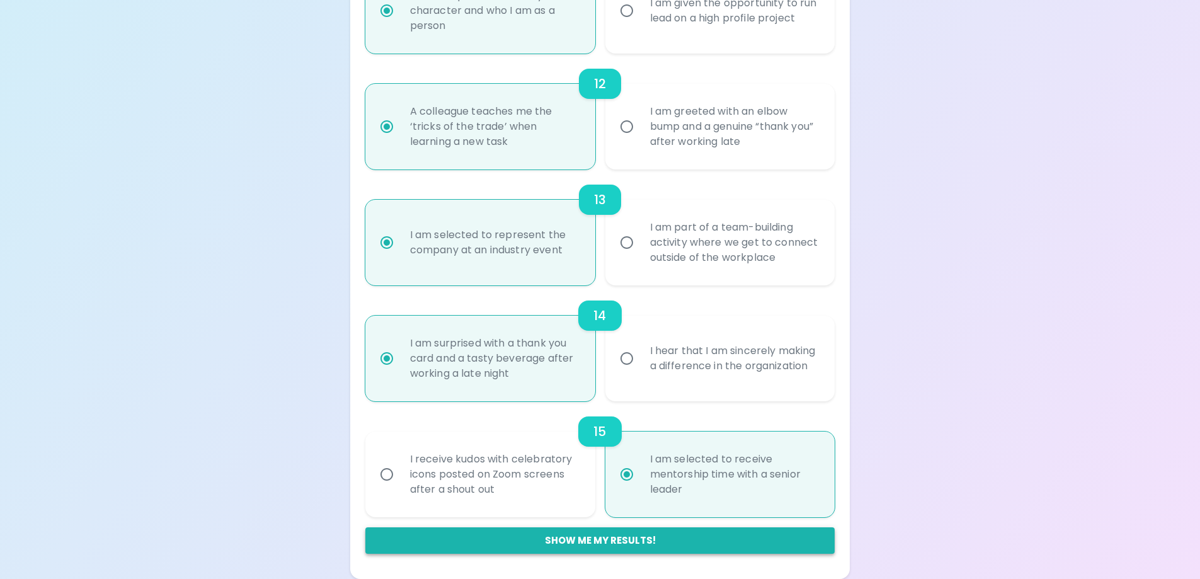
radio input "true"
click at [634, 533] on button "Show me my results!" at bounding box center [600, 540] width 470 height 26
radio input "false"
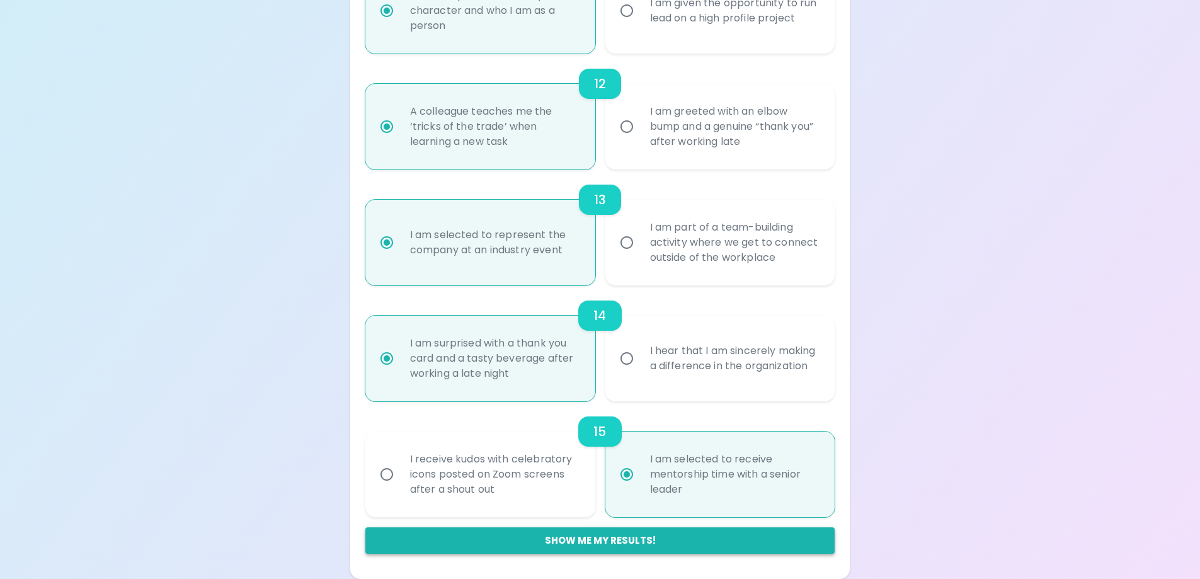
radio input "false"
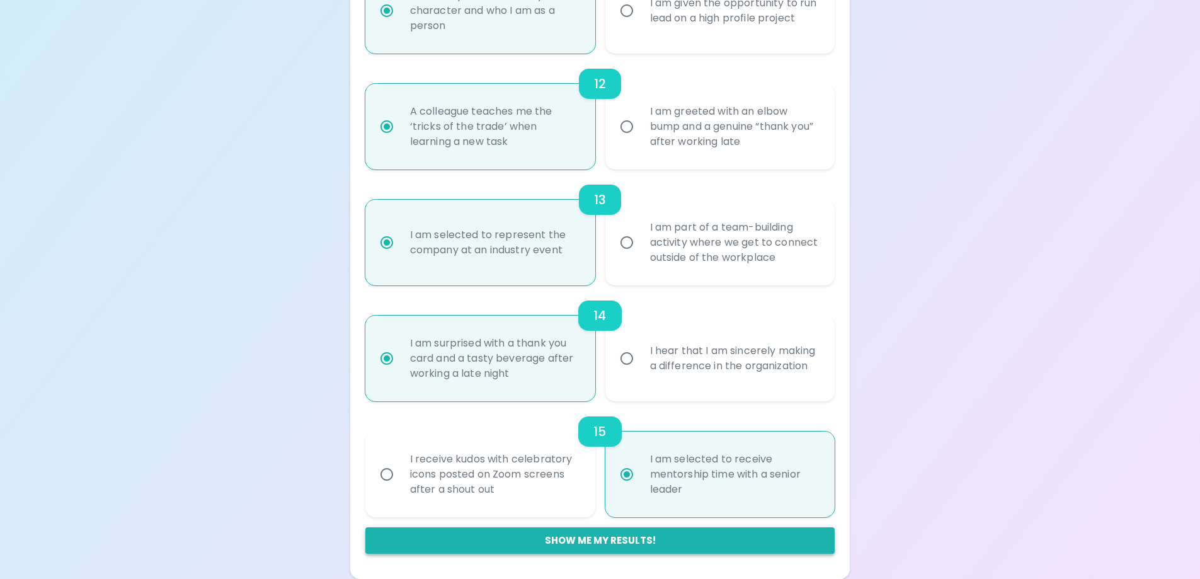
radio input "false"
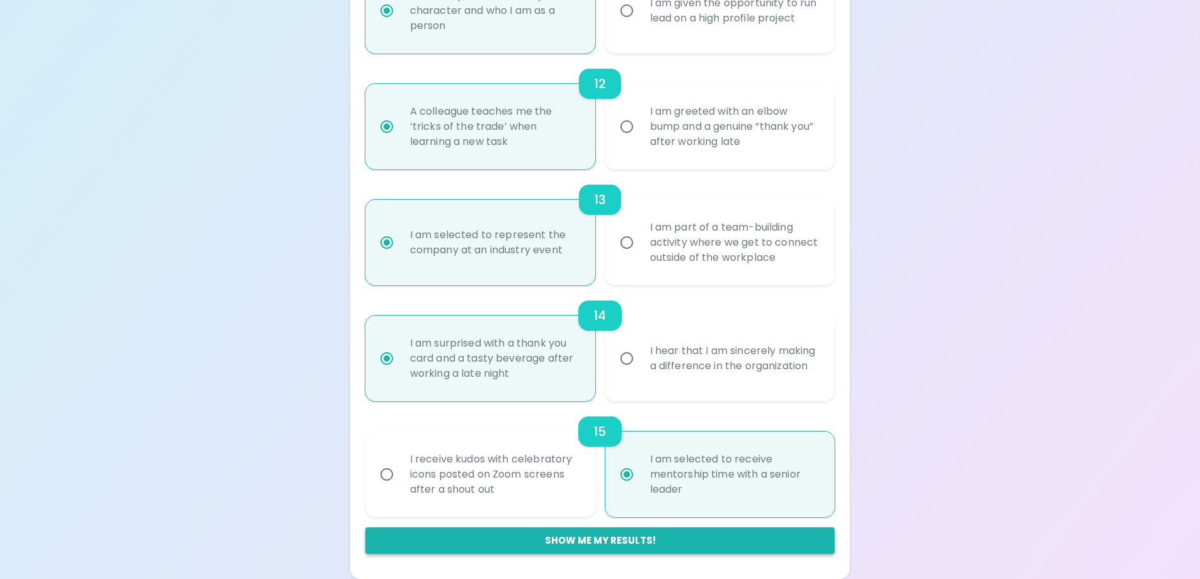
radio input "false"
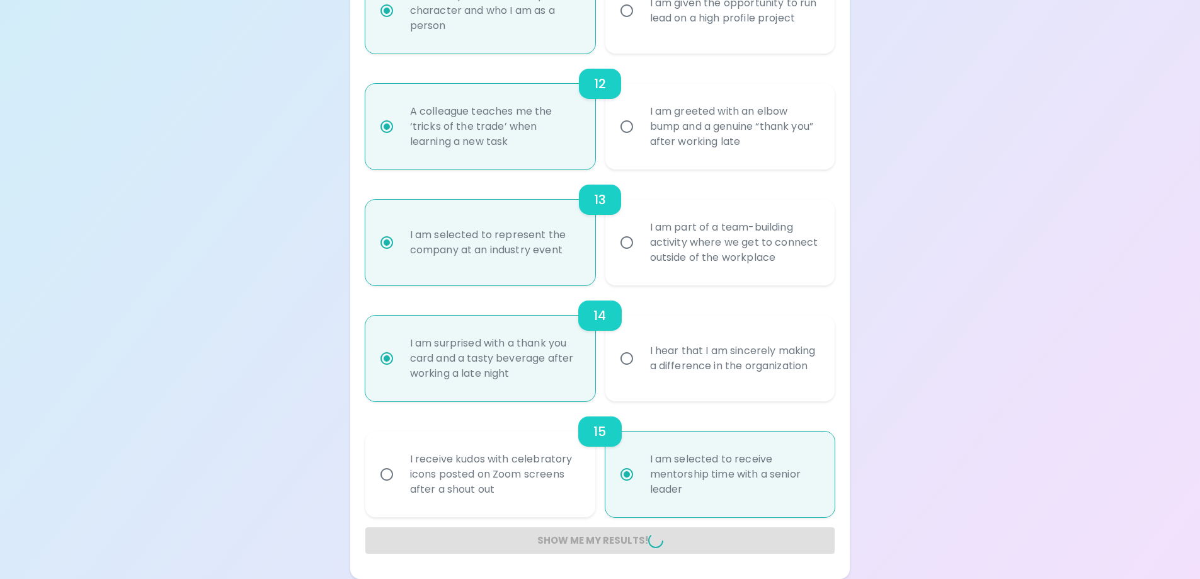
radio input "false"
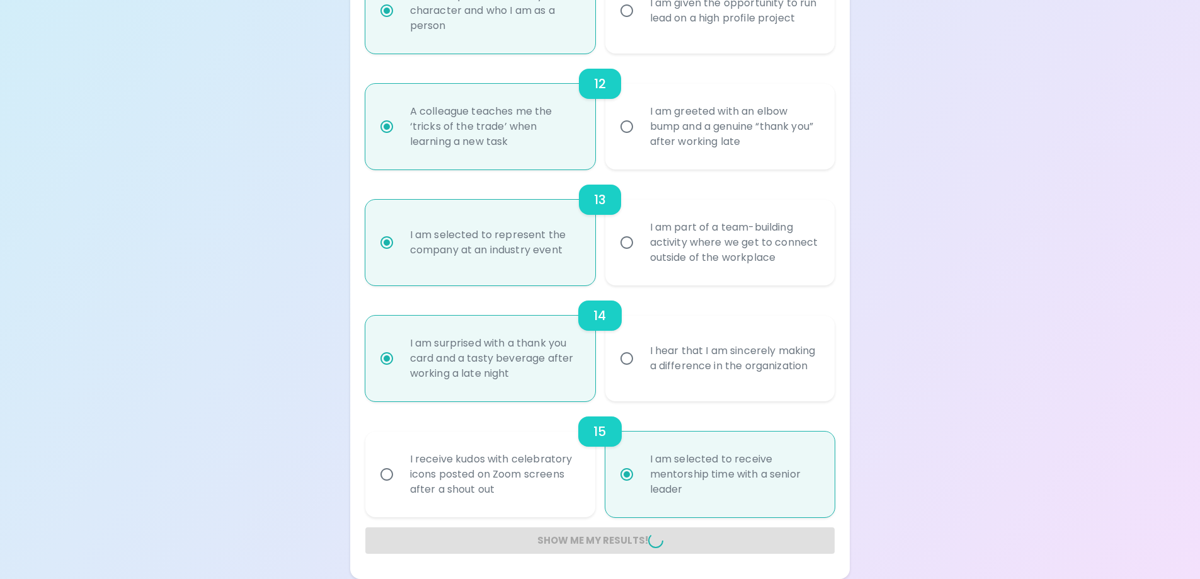
radio input "false"
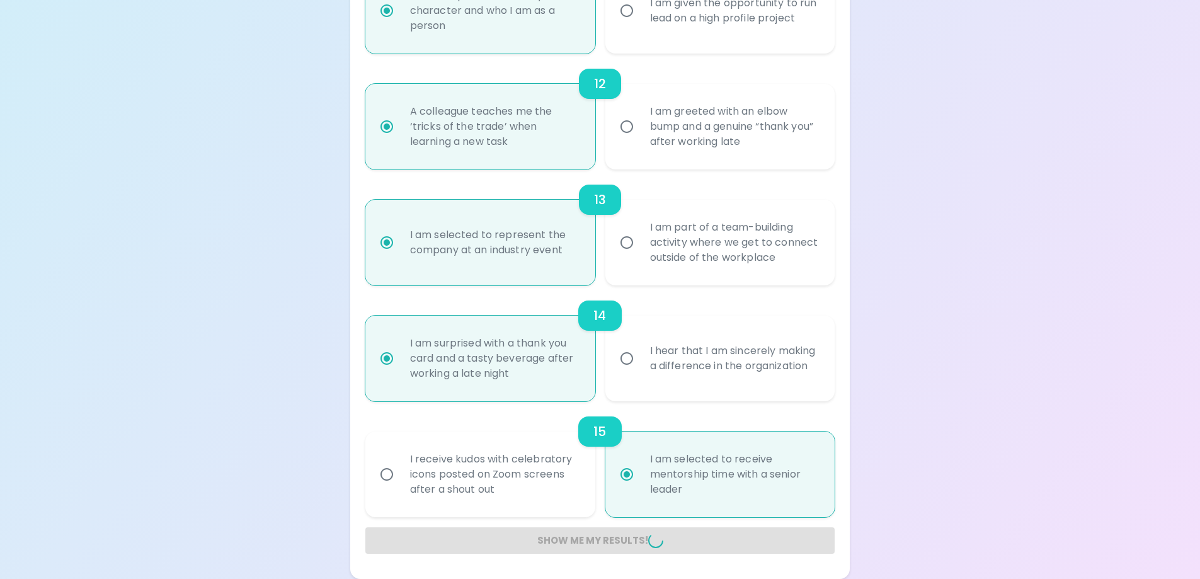
radio input "false"
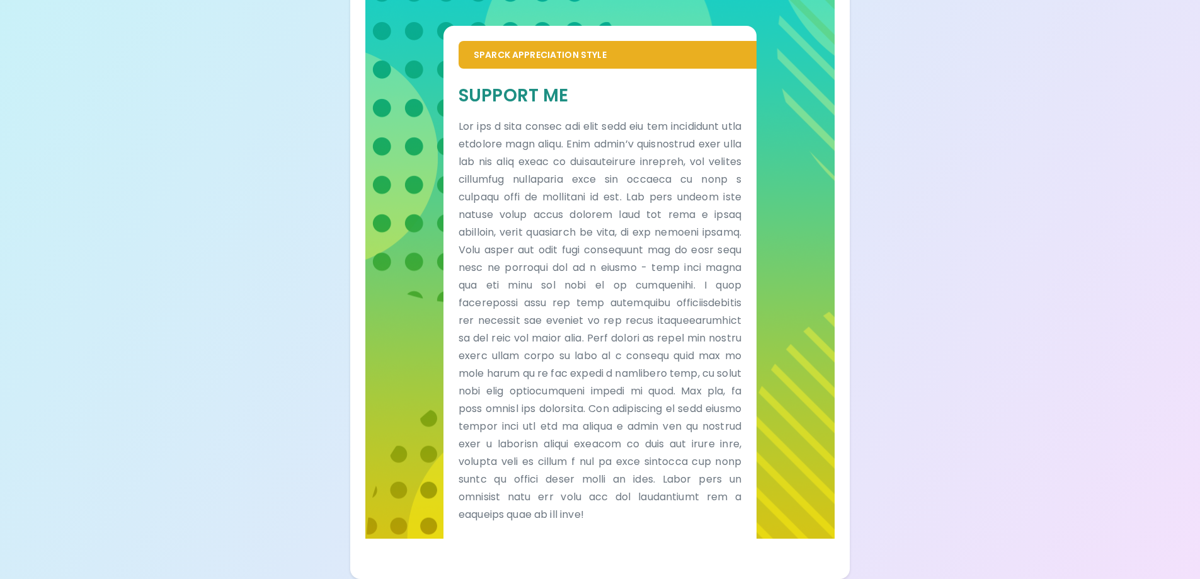
scroll to position [755, 0]
